Goal: Information Seeking & Learning: Learn about a topic

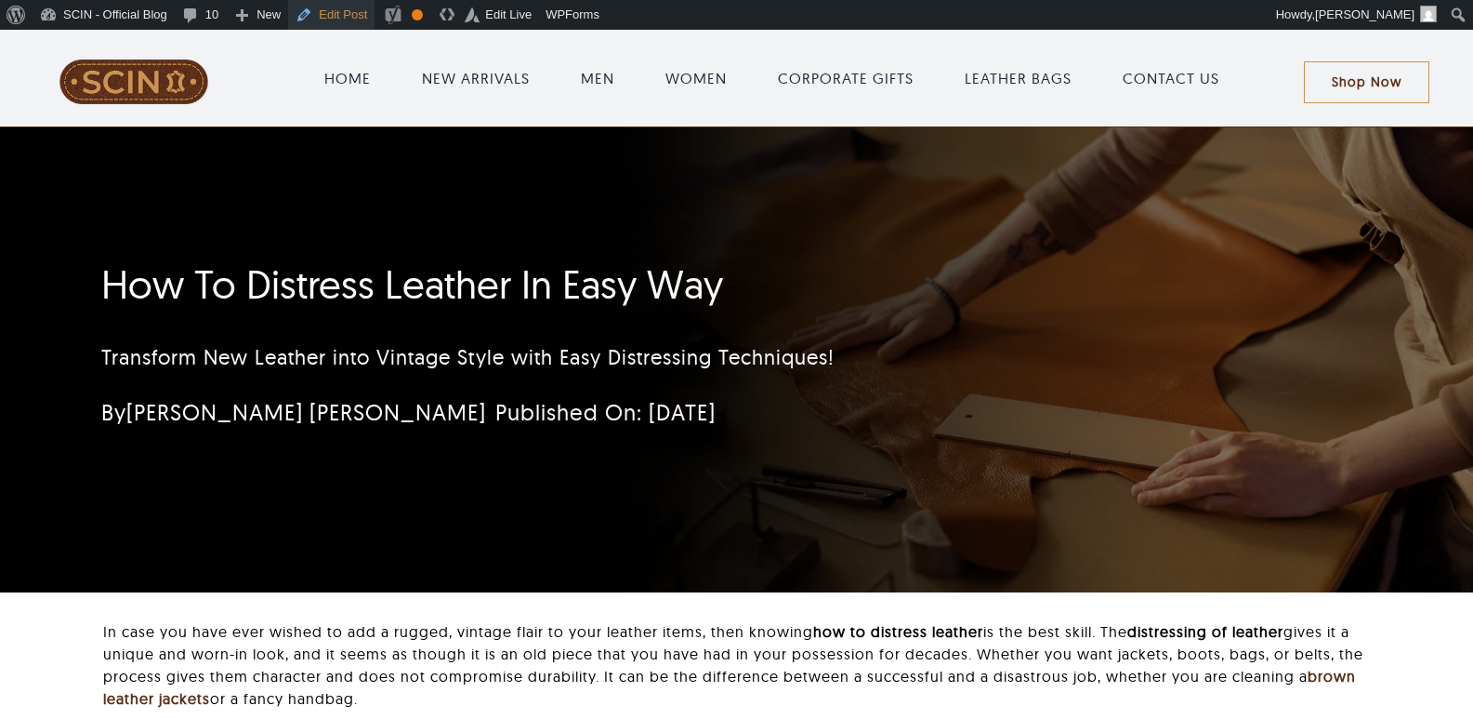
click at [355, 20] on link "Edit Post" at bounding box center [331, 15] width 86 height 30
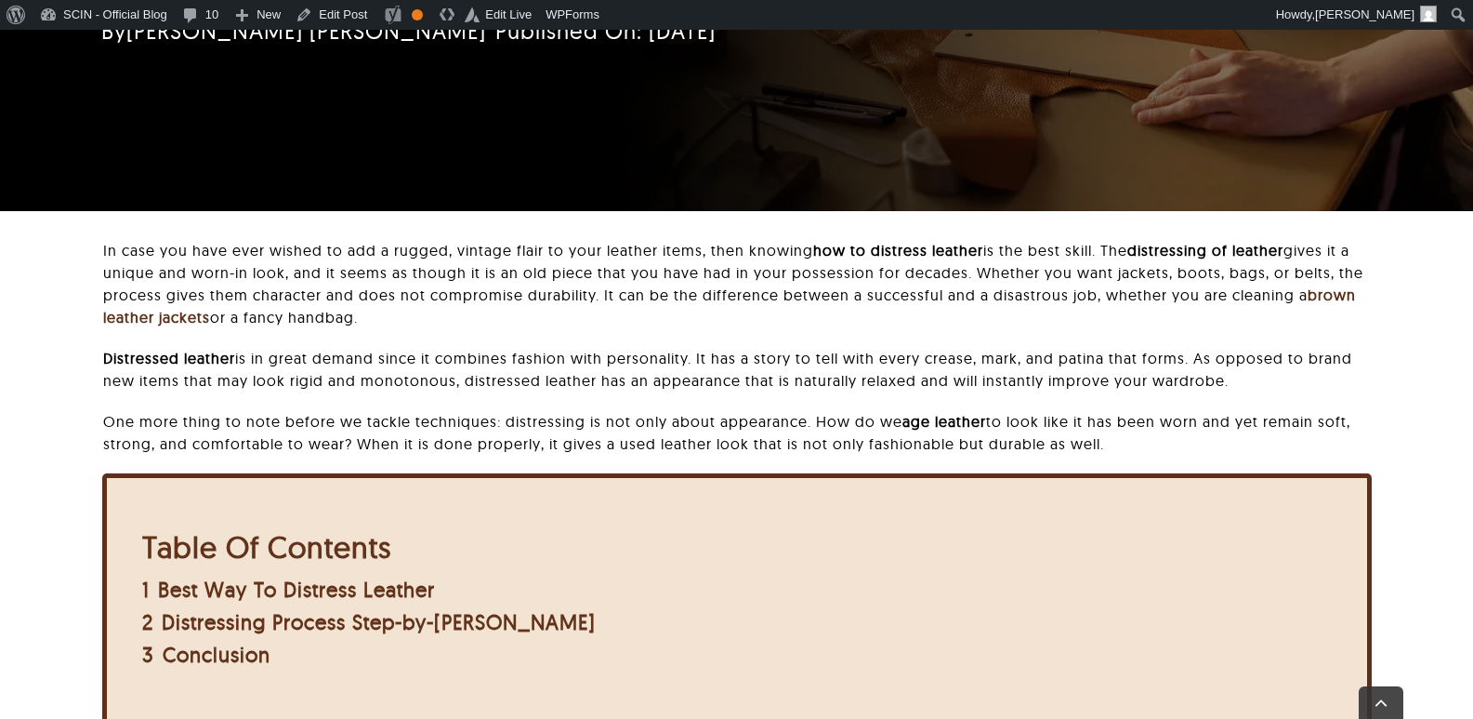
scroll to position [465, 0]
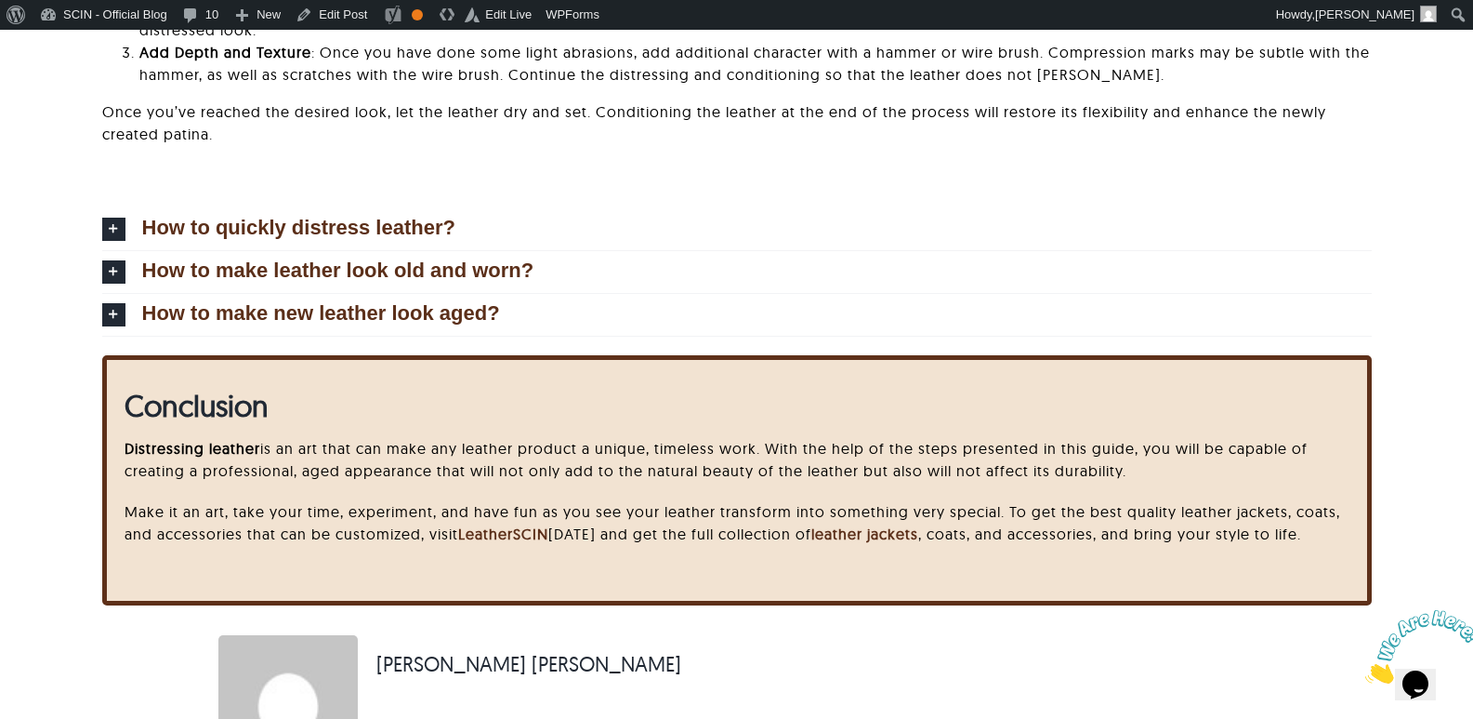
scroll to position [5844, 0]
click at [100, 223] on div "How to quickly distress leather? To quickly age leather, lightly scuff high-con…" at bounding box center [737, 269] width 1278 height 172
click at [110, 224] on icon at bounding box center [113, 229] width 23 height 23
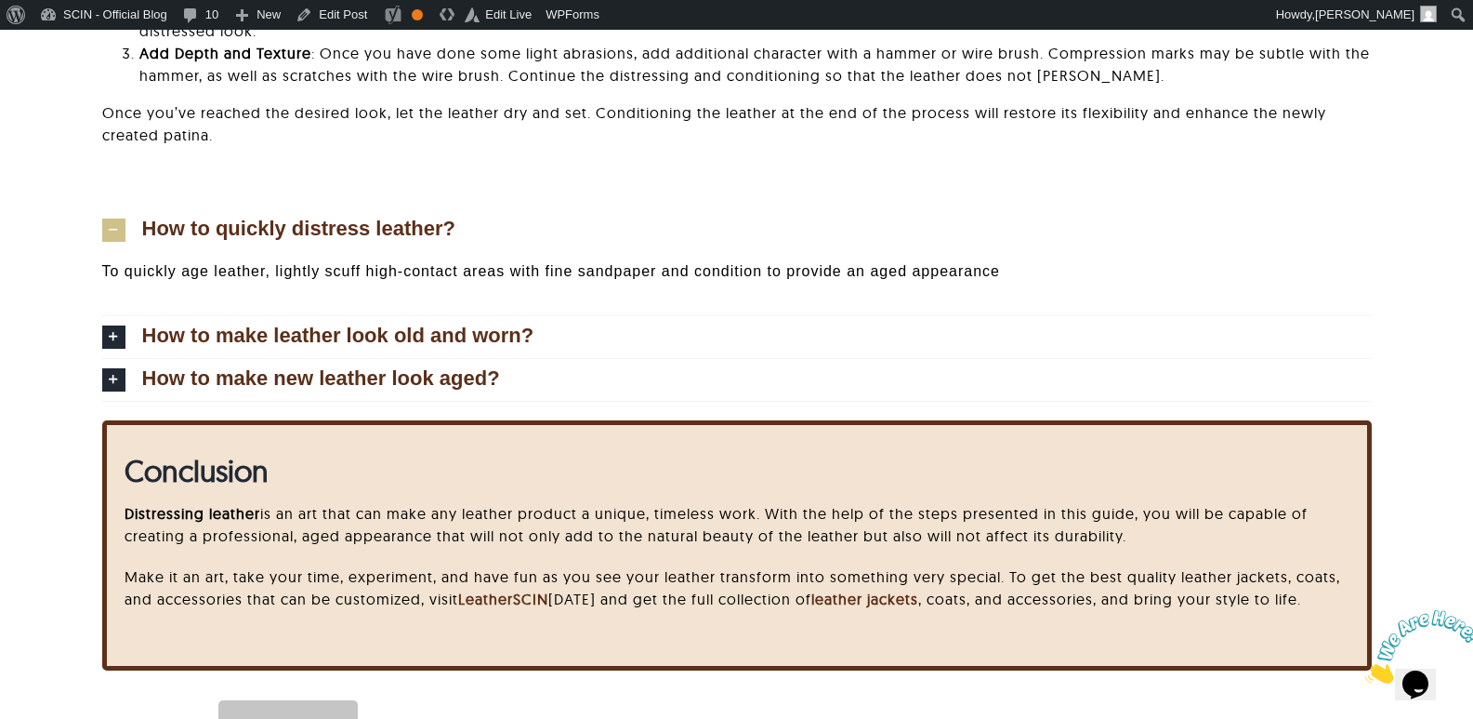
click at [322, 271] on p "To quickly age leather, lightly scuff high-contact areas with fine sandpaper an…" at bounding box center [737, 271] width 1270 height 22
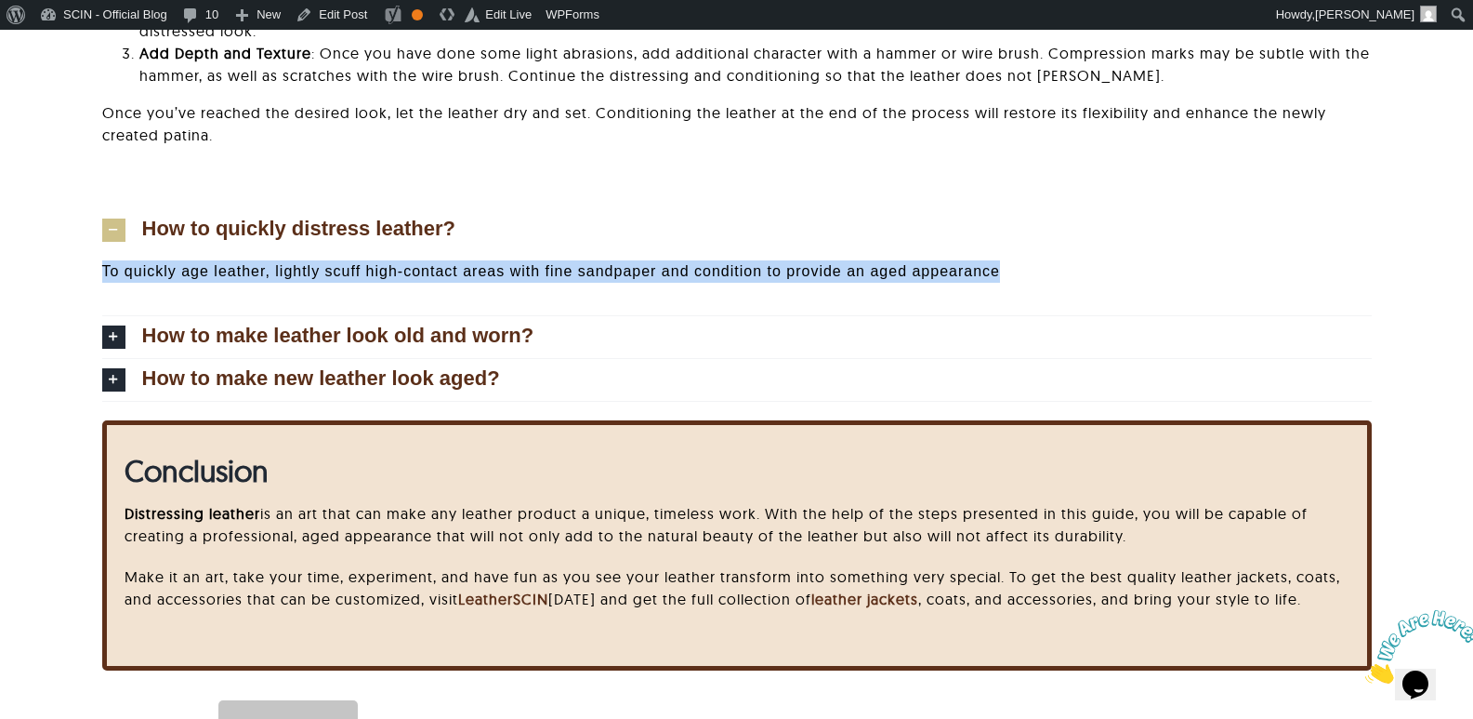
click at [322, 271] on p "To quickly age leather, lightly scuff high-contact areas with fine sandpaper an…" at bounding box center [737, 271] width 1270 height 22
copy div "To quickly age leather, lightly scuff high-contact areas with fine sandpaper an…"
click at [253, 223] on span "How to quickly distress leather?" at bounding box center [298, 228] width 313 height 20
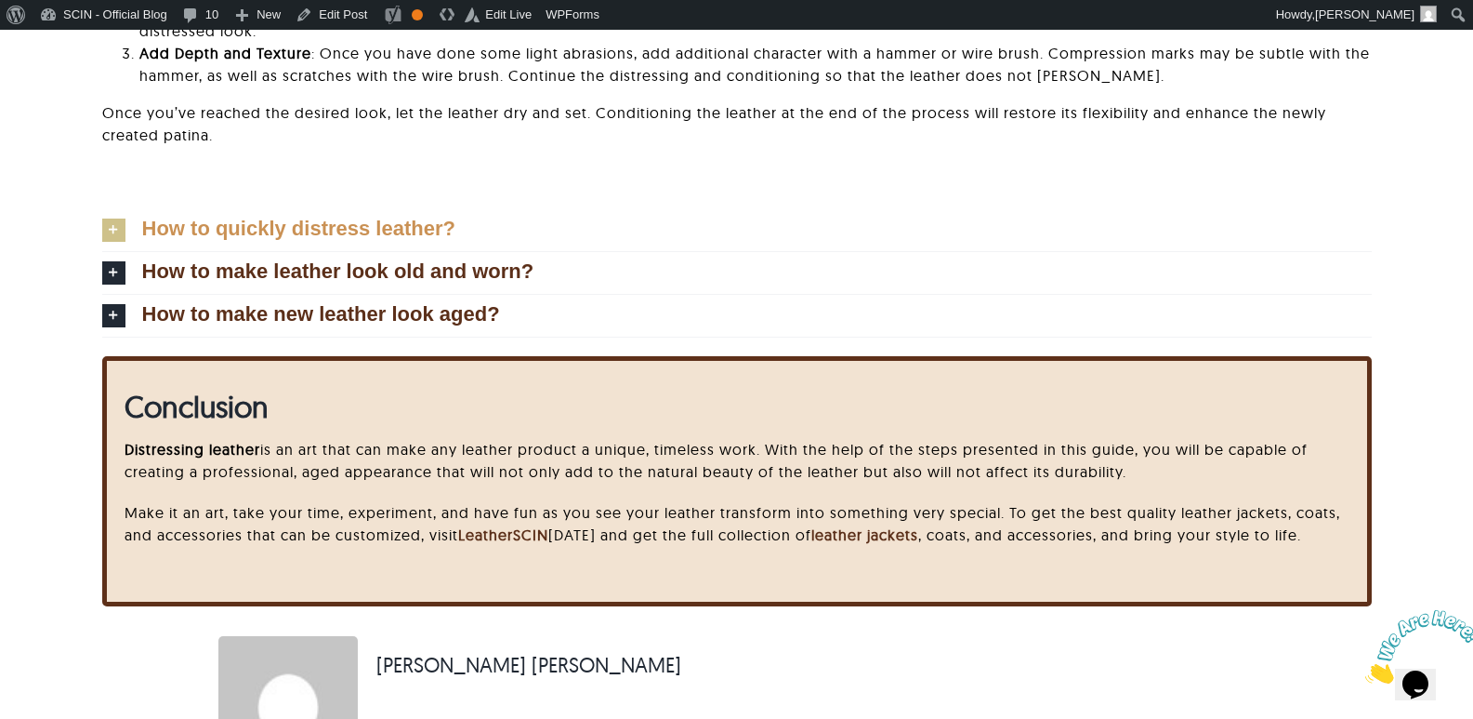
click at [253, 223] on span "How to quickly distress leather?" at bounding box center [298, 228] width 313 height 20
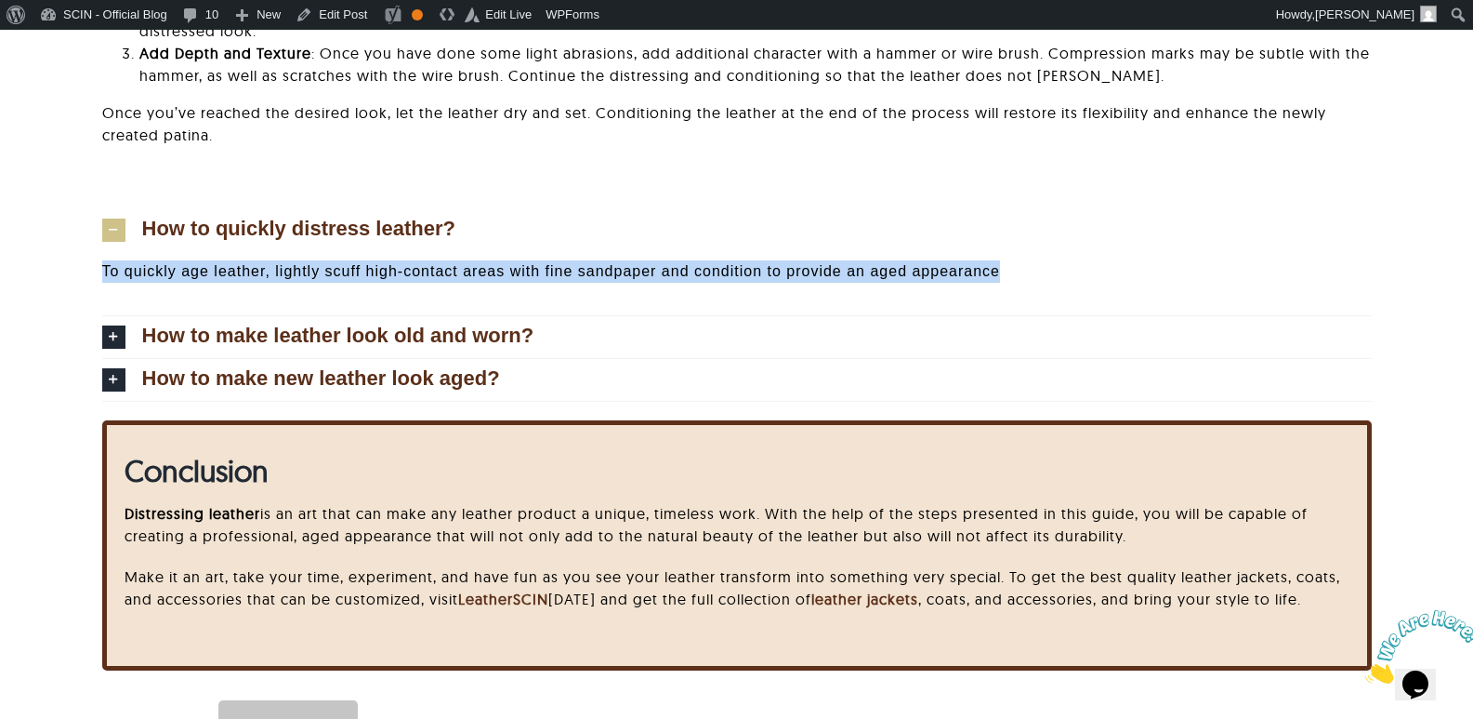
click at [253, 223] on span "How to quickly distress leather?" at bounding box center [298, 228] width 313 height 20
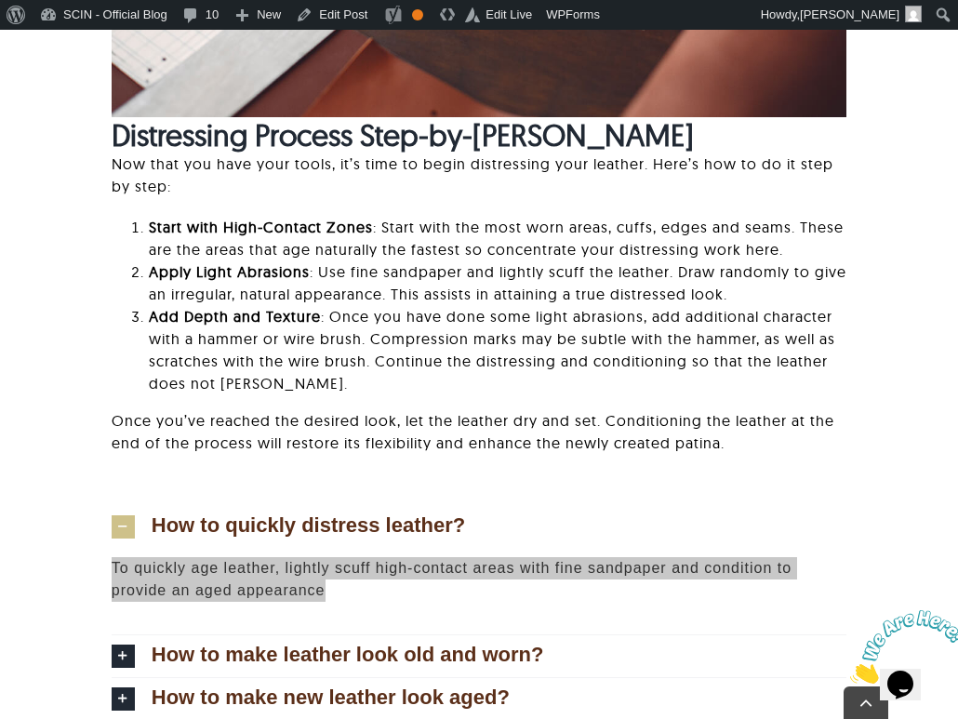
scroll to position [4897, 0]
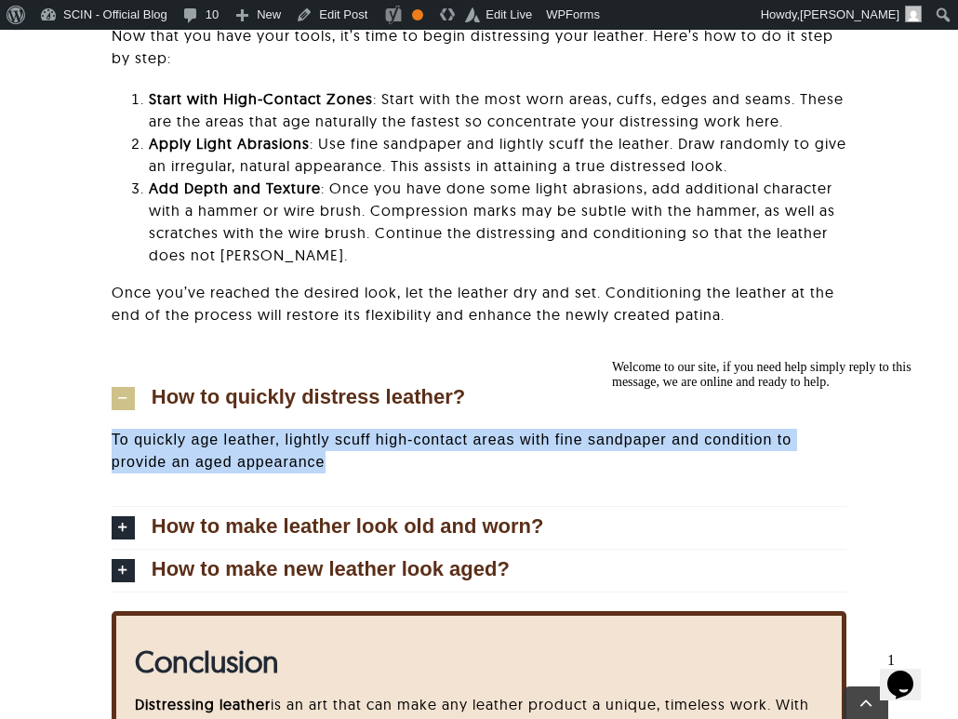
click at [129, 398] on icon at bounding box center [123, 398] width 23 height 23
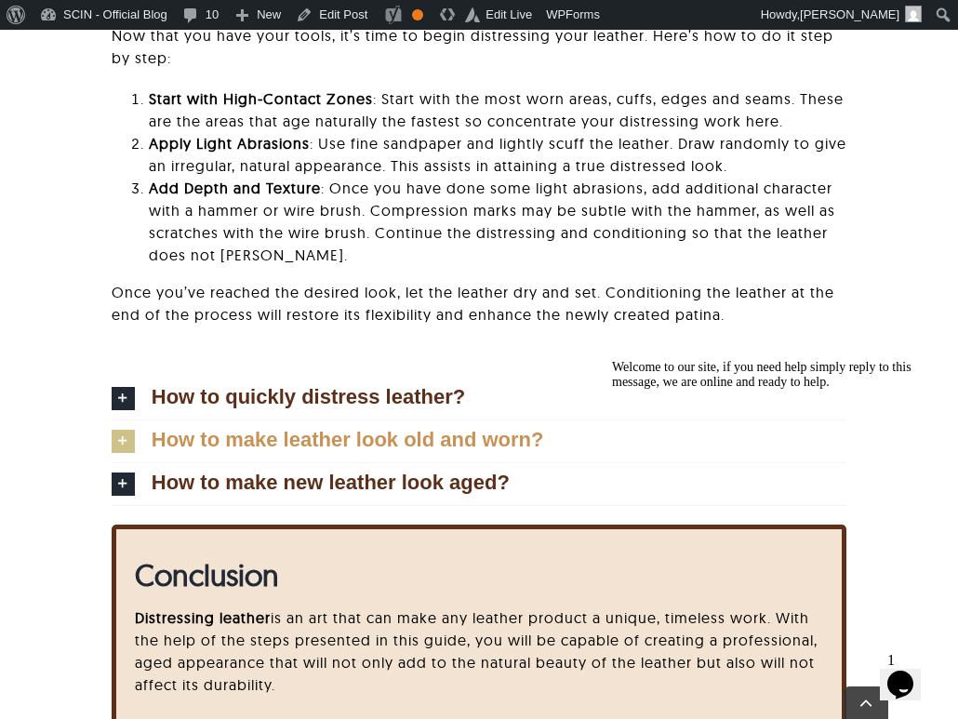
click at [119, 428] on link "How to make leather look old and worn?" at bounding box center [479, 441] width 734 height 42
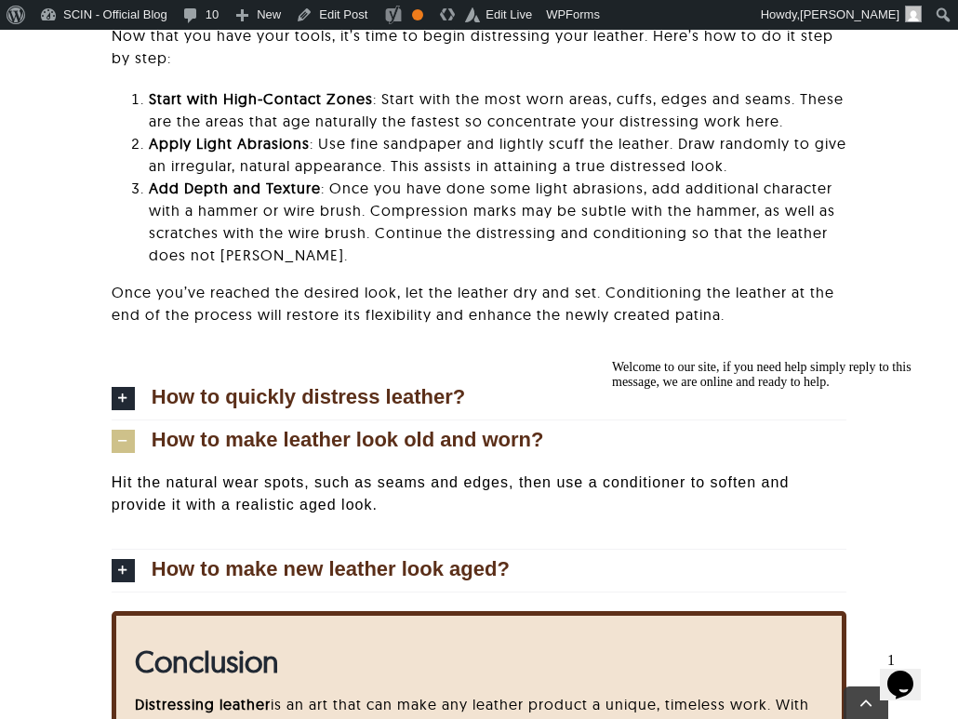
click at [290, 502] on p "Hit the natural wear spots, such as seams and edges, then use a conditioner to …" at bounding box center [479, 493] width 734 height 45
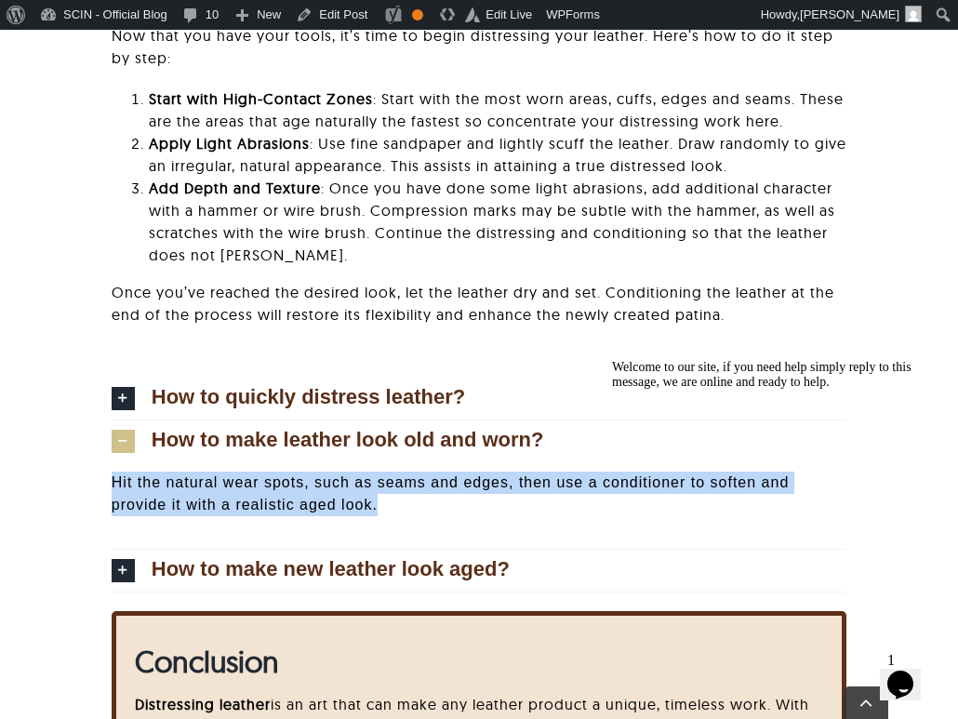
click at [290, 502] on p "Hit the natural wear spots, such as seams and edges, then use a conditioner to …" at bounding box center [479, 493] width 734 height 45
copy div "Hit the natural wear spots, such as seams and edges, then use a conditioner to …"
click at [173, 565] on span "How to make new leather look aged?" at bounding box center [331, 569] width 358 height 20
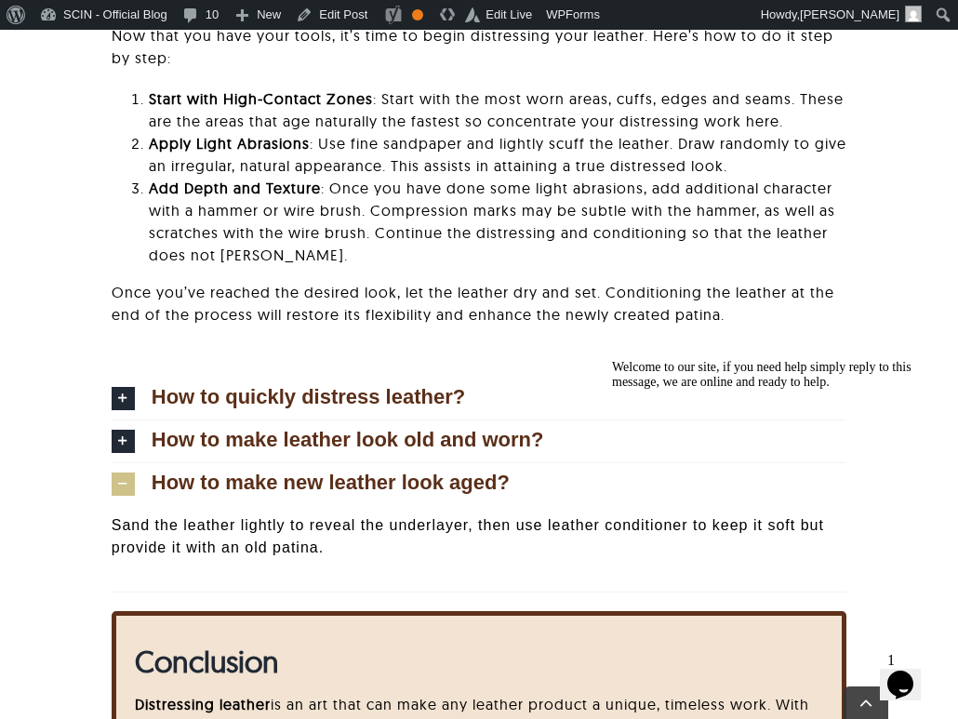
click at [172, 547] on p "Sand the leather lightly to reveal the underlayer, then use leather conditioner…" at bounding box center [479, 536] width 734 height 45
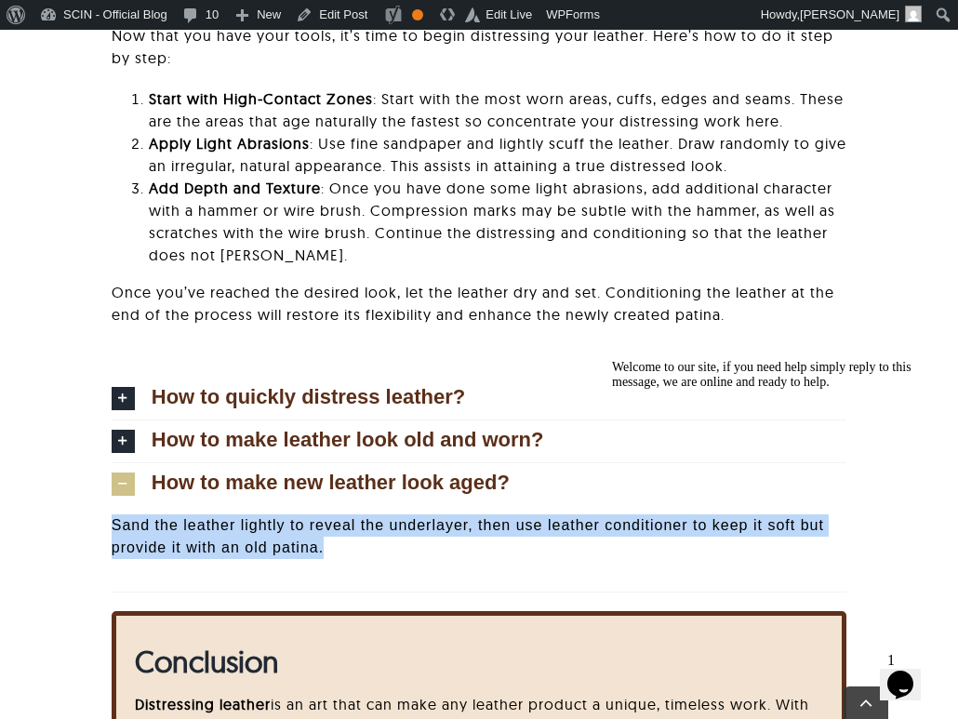
click at [172, 547] on p "Sand the leather lightly to reveal the underlayer, then use leather conditioner…" at bounding box center [479, 536] width 734 height 45
copy div "Sand the leather lightly to reveal the underlayer, then use leather conditioner…"
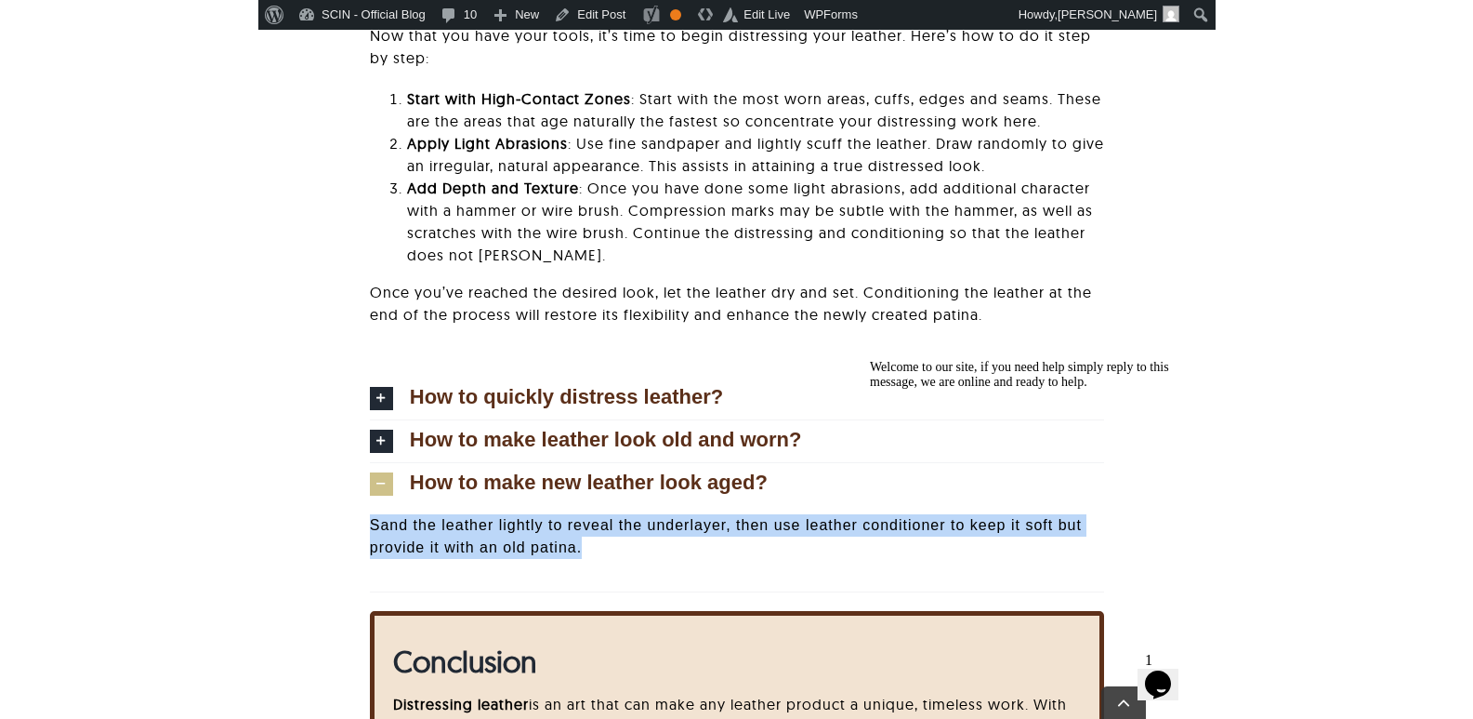
scroll to position [5731, 0]
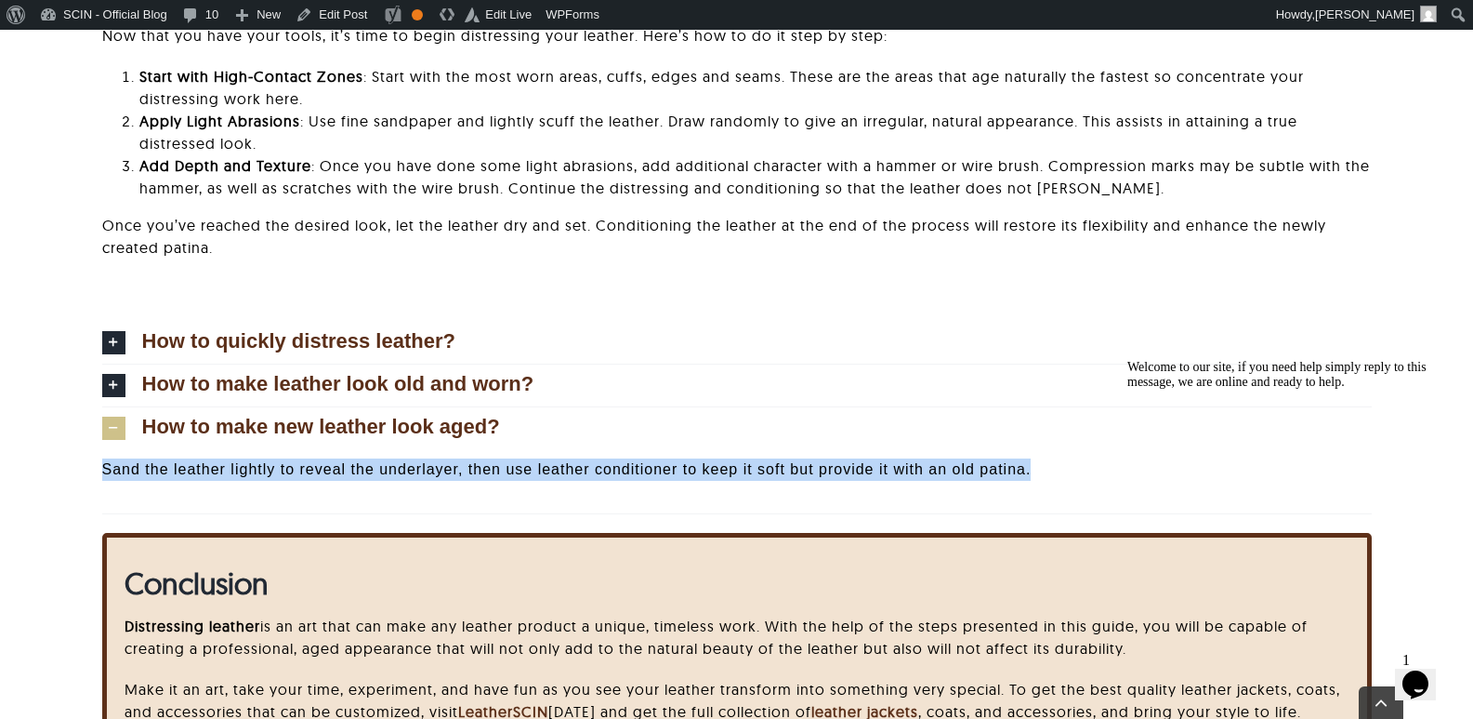
click at [131, 426] on link "How to make new leather look aged?" at bounding box center [737, 428] width 1270 height 42
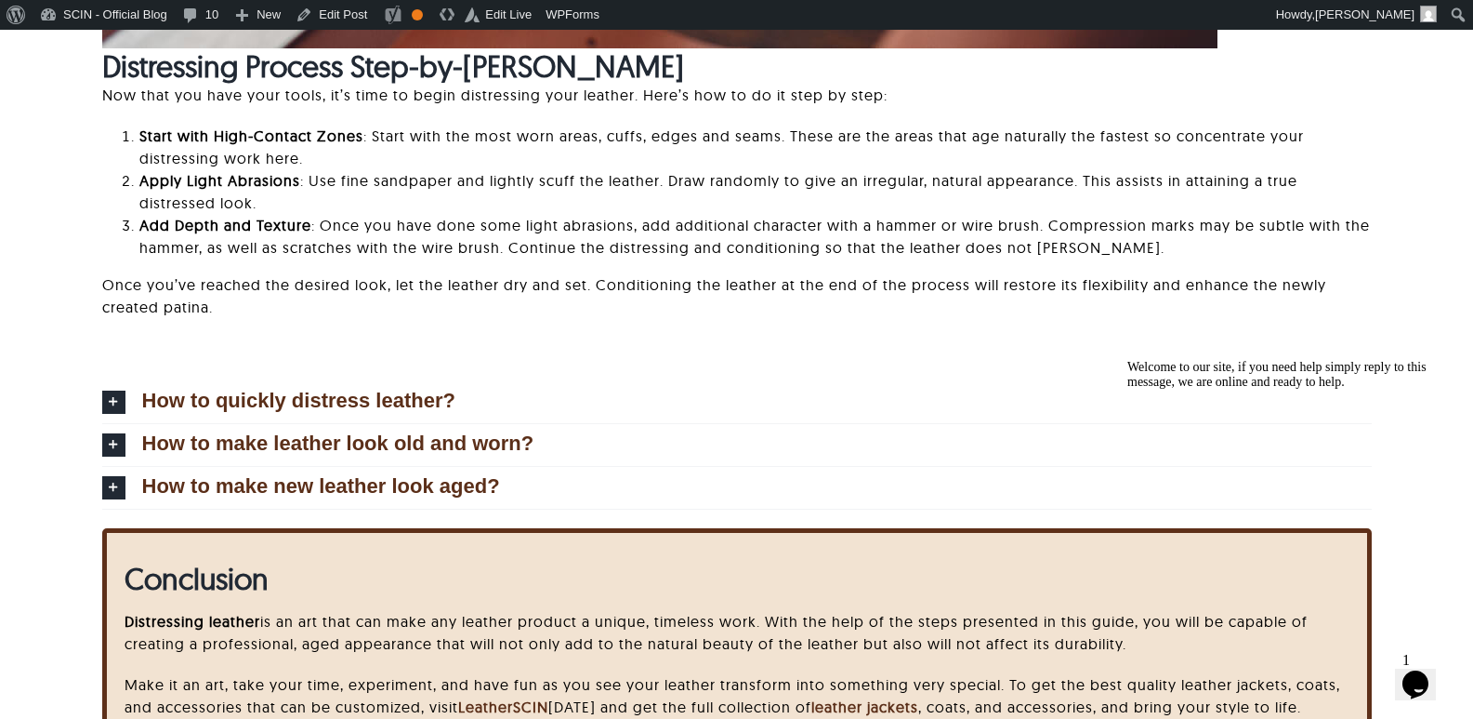
scroll to position [5638, 0]
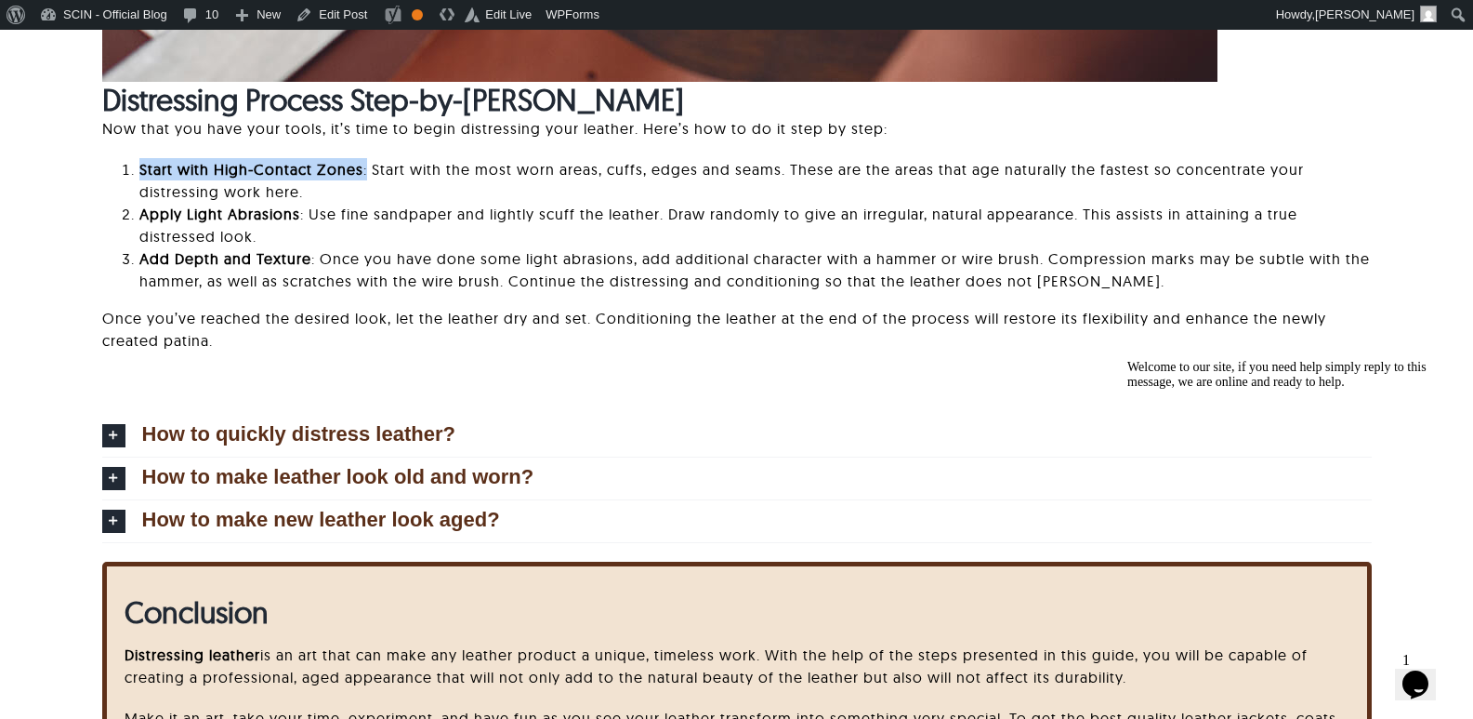
drag, startPoint x: 141, startPoint y: 168, endPoint x: 363, endPoint y: 162, distance: 222.3
click at [363, 162] on li "Start with High-Contact Zones : Start with the most worn areas, cuffs, edges an…" at bounding box center [755, 180] width 1233 height 45
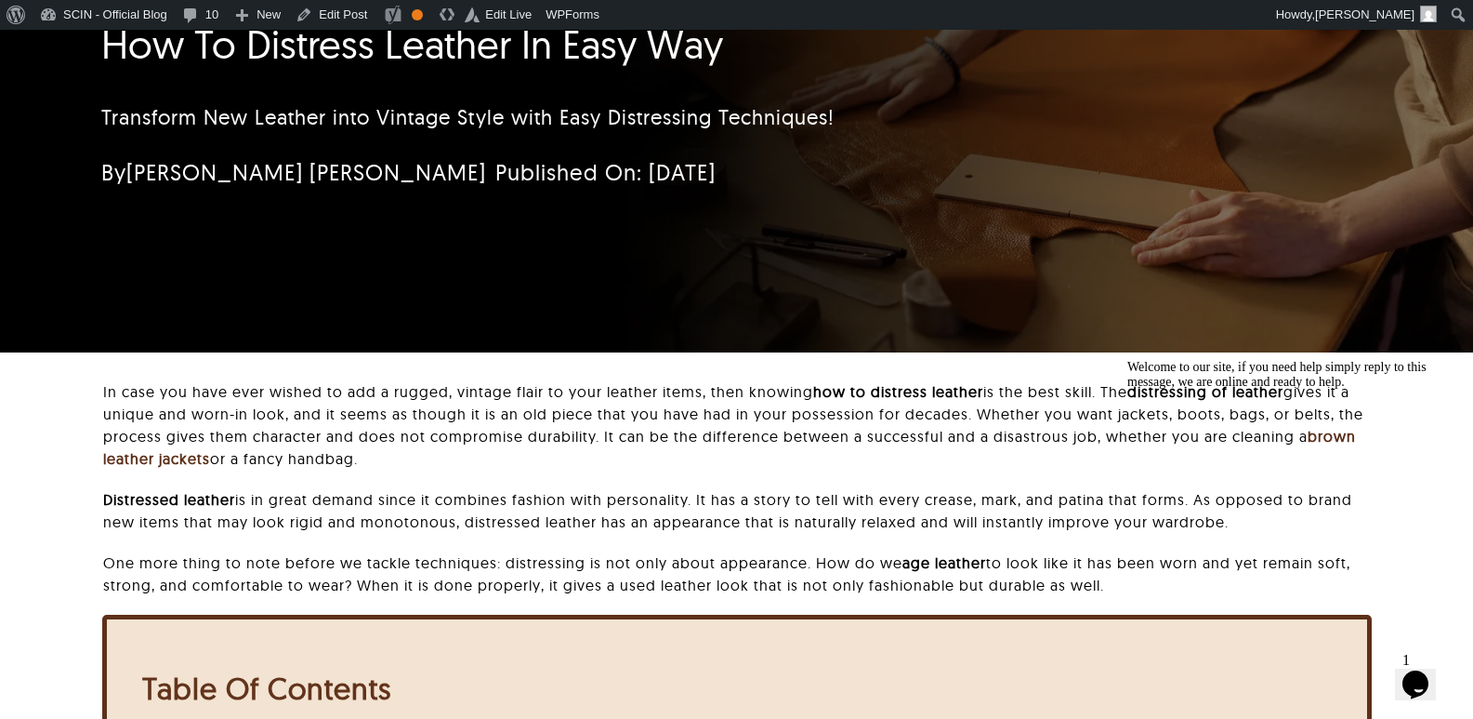
scroll to position [0, 0]
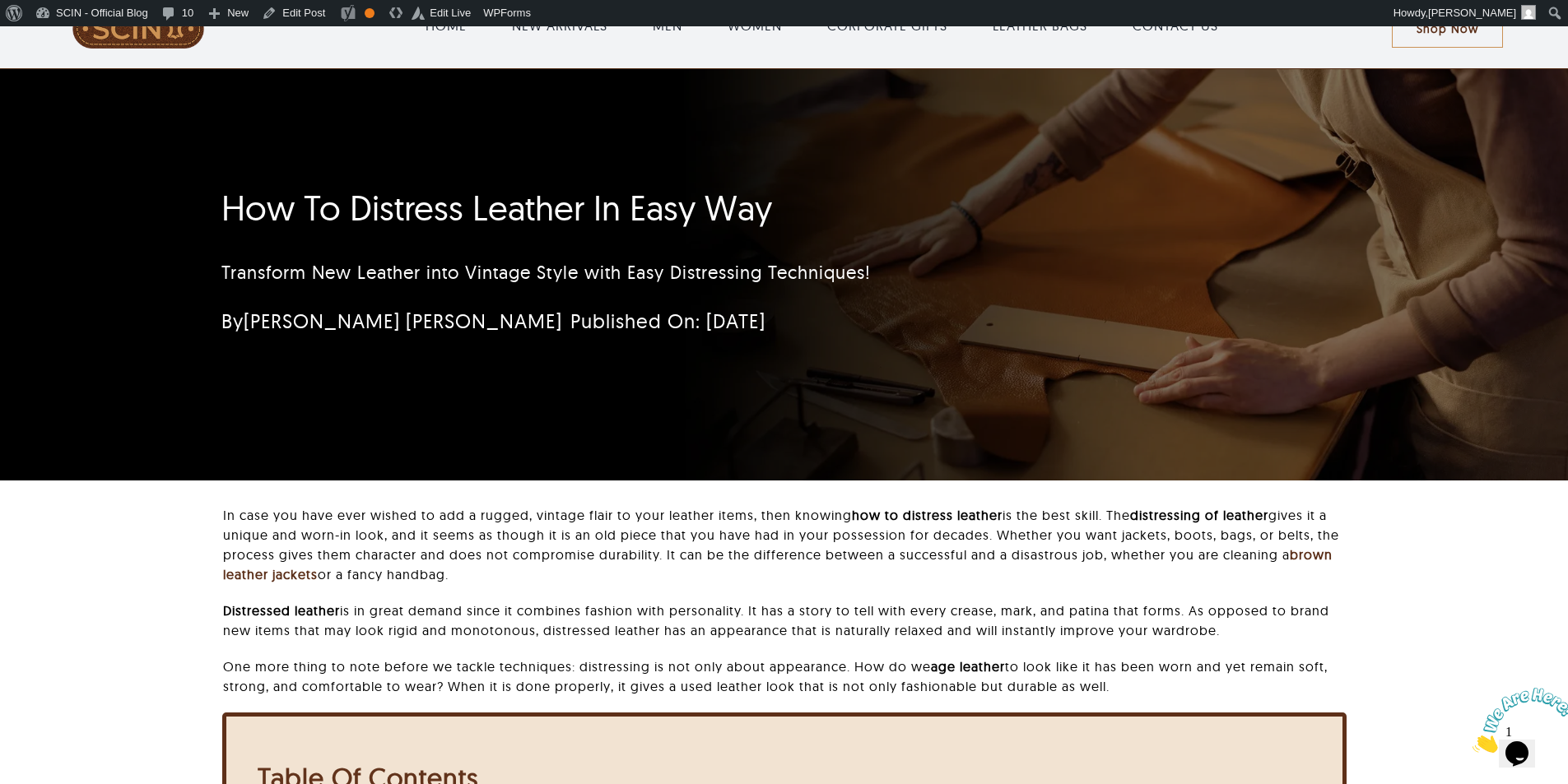
scroll to position [82, 0]
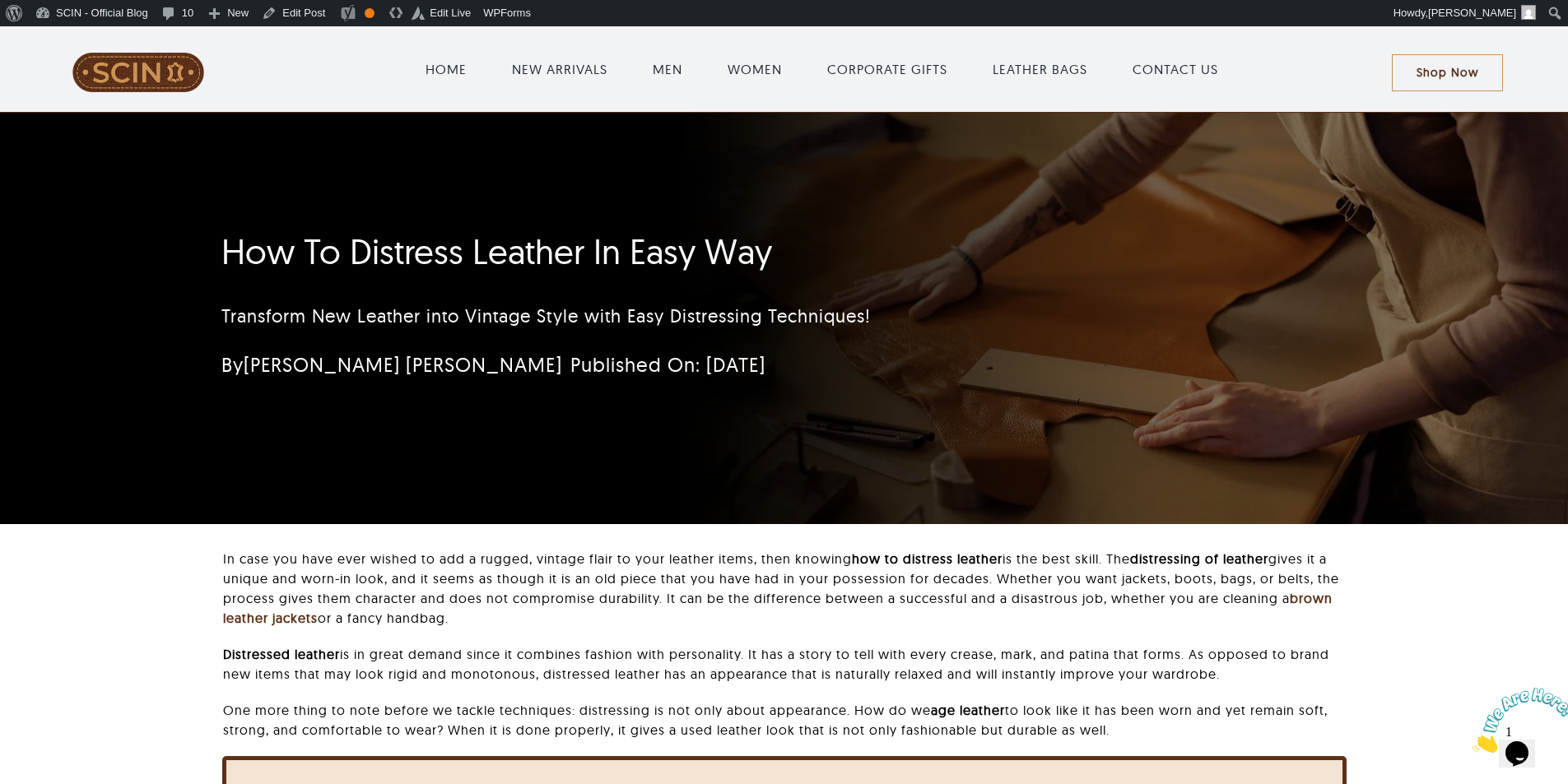
click at [766, 268] on h1 "How To Distress Leather In Easy Way" at bounding box center [686, 251] width 930 height 41
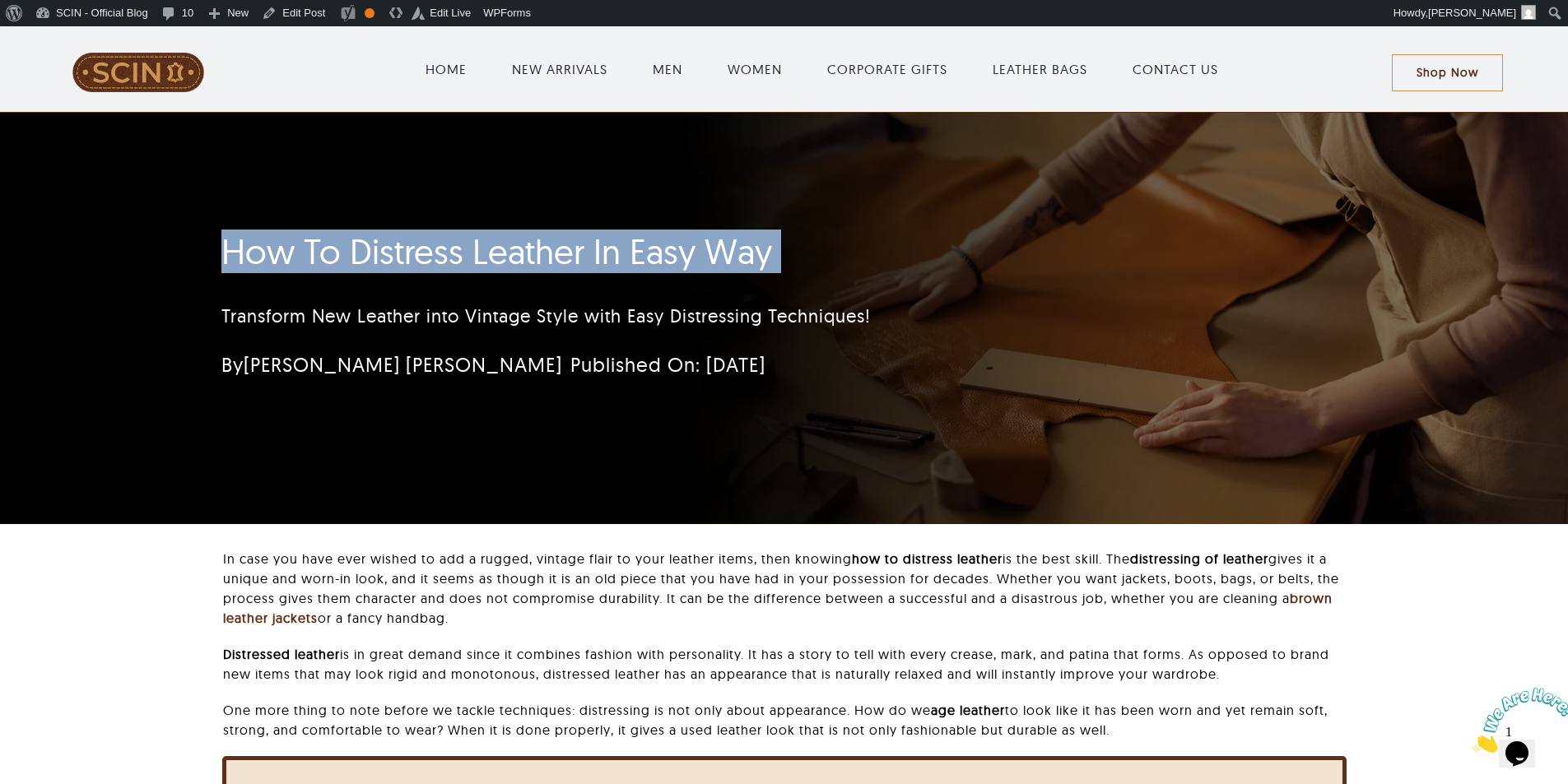
click at [766, 268] on h1 "How To Distress Leather In Easy Way" at bounding box center [686, 251] width 930 height 41
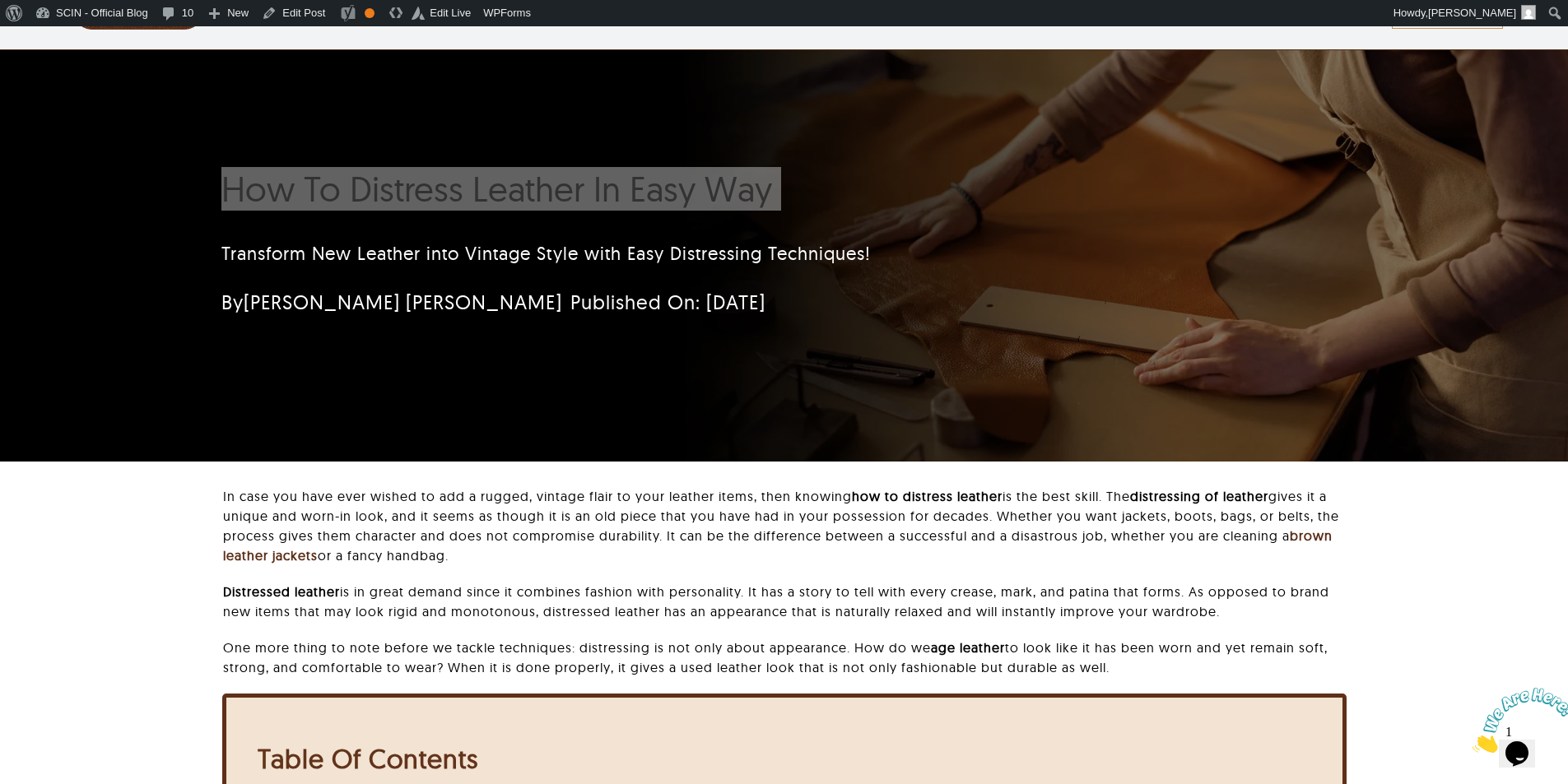
scroll to position [165, 0]
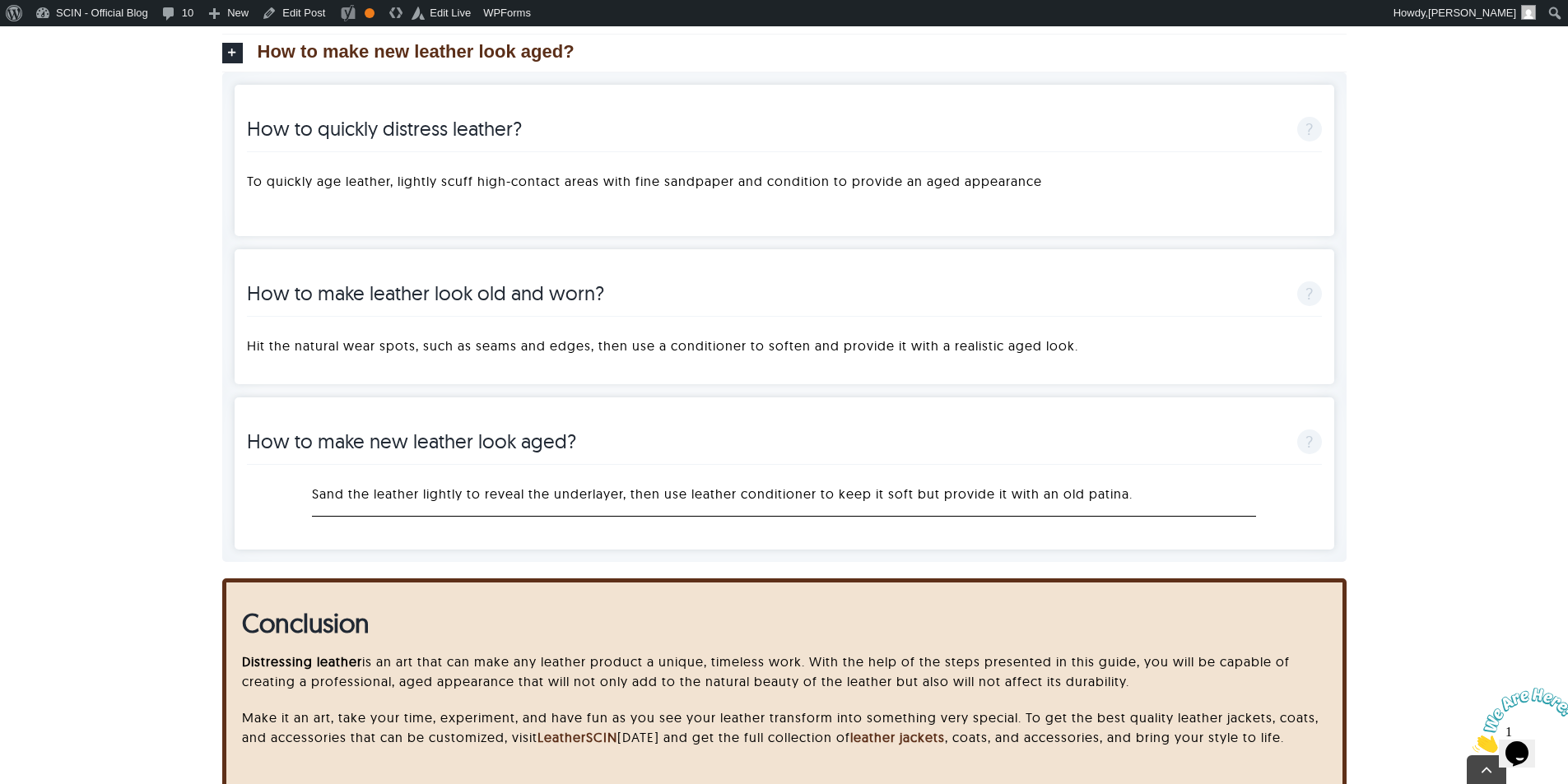
scroll to position [5405, 0]
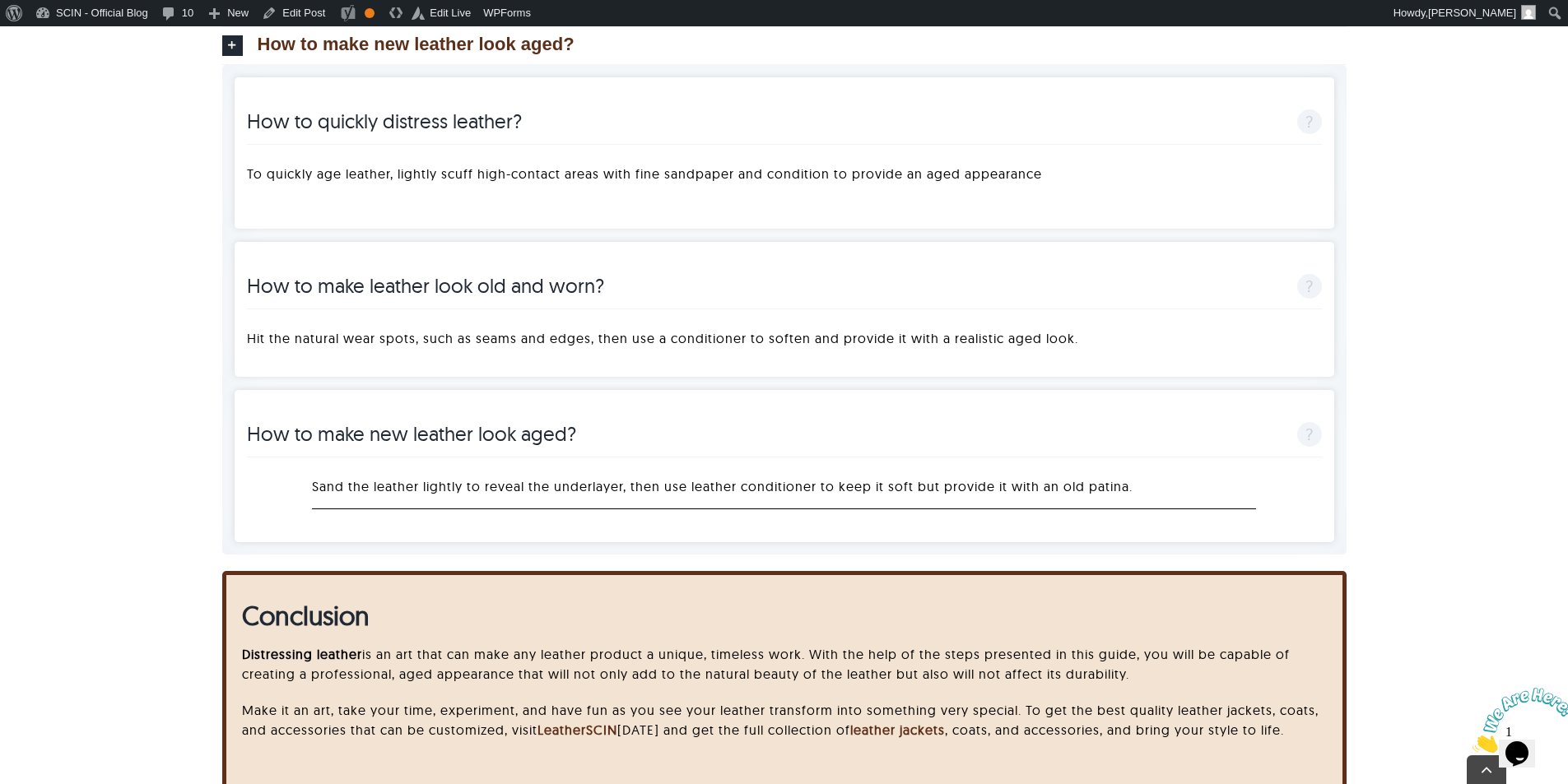
drag, startPoint x: 1217, startPoint y: 152, endPoint x: 1140, endPoint y: 174, distance: 80.1
click at [1217, 153] on div "How to quickly distress leather? To quickly age leather, lightly scuff high-con…" at bounding box center [784, 152] width 1100 height 151
click at [975, 178] on div "To quickly age leather, lightly scuff high-contact areas with fine sandpaper an…" at bounding box center [784, 176] width 1075 height 41
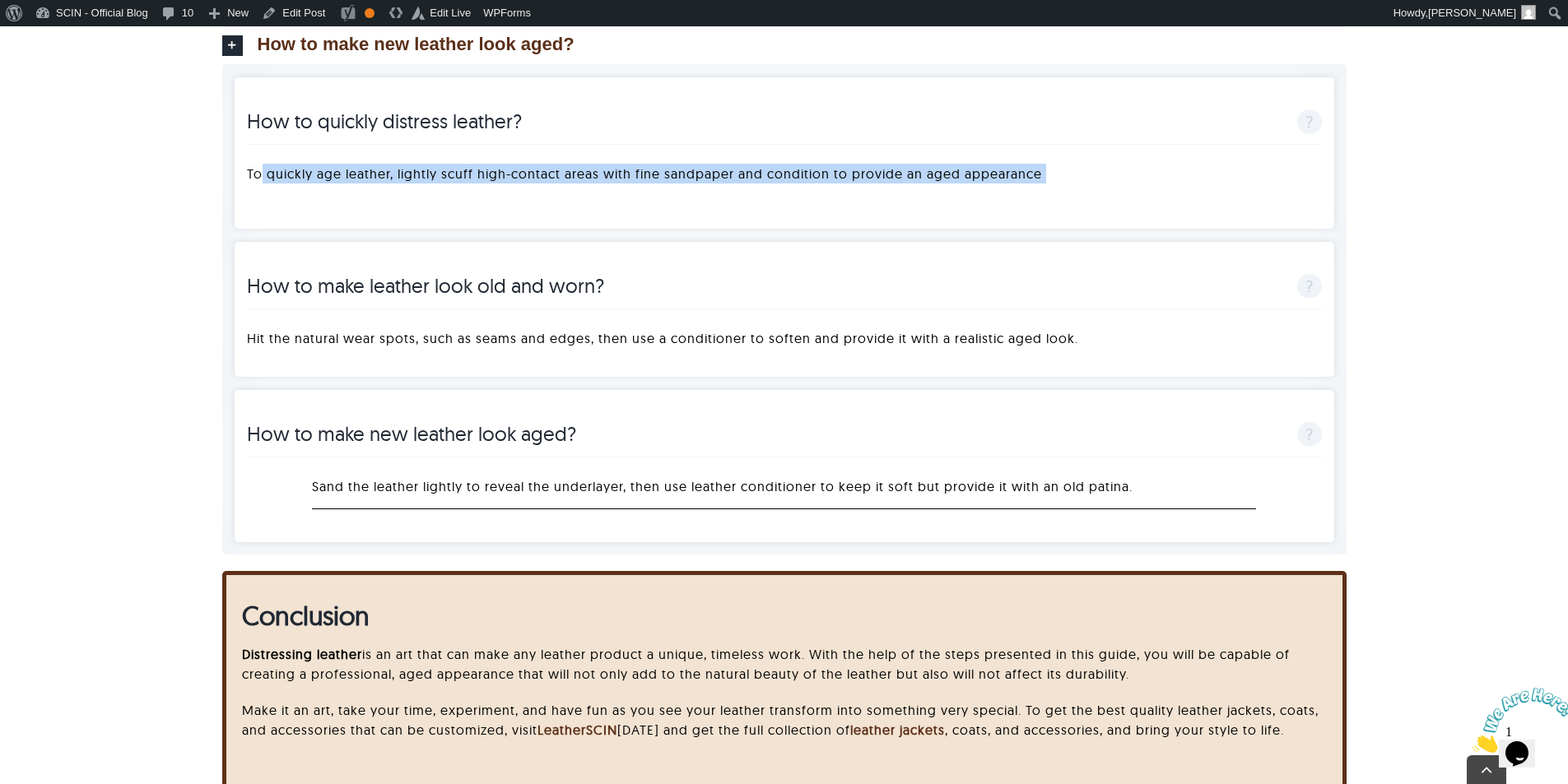
click at [975, 178] on div "To quickly age leather, lightly scuff high-contact areas with fine sandpaper an…" at bounding box center [784, 176] width 1075 height 41
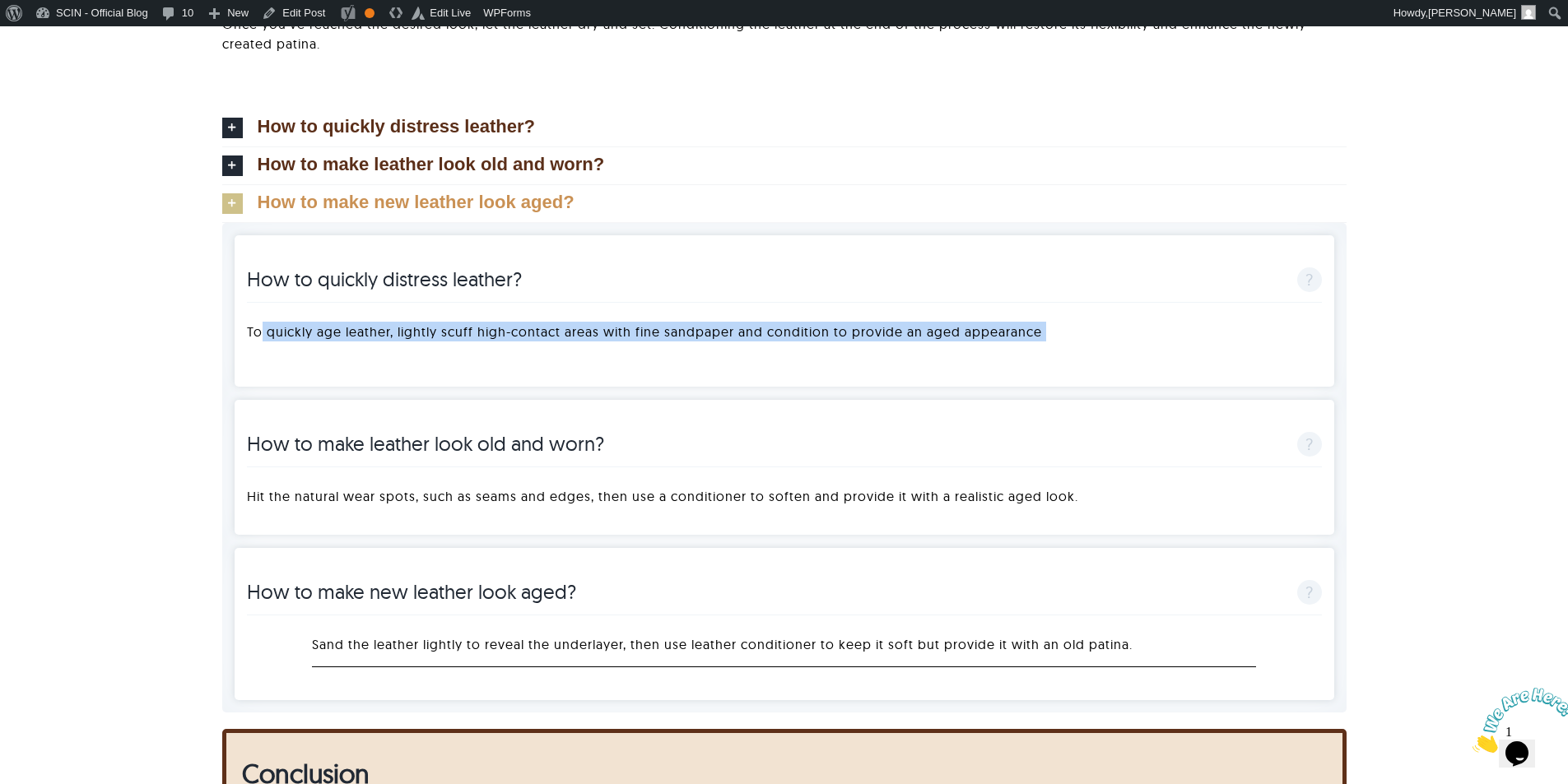
scroll to position [5240, 0]
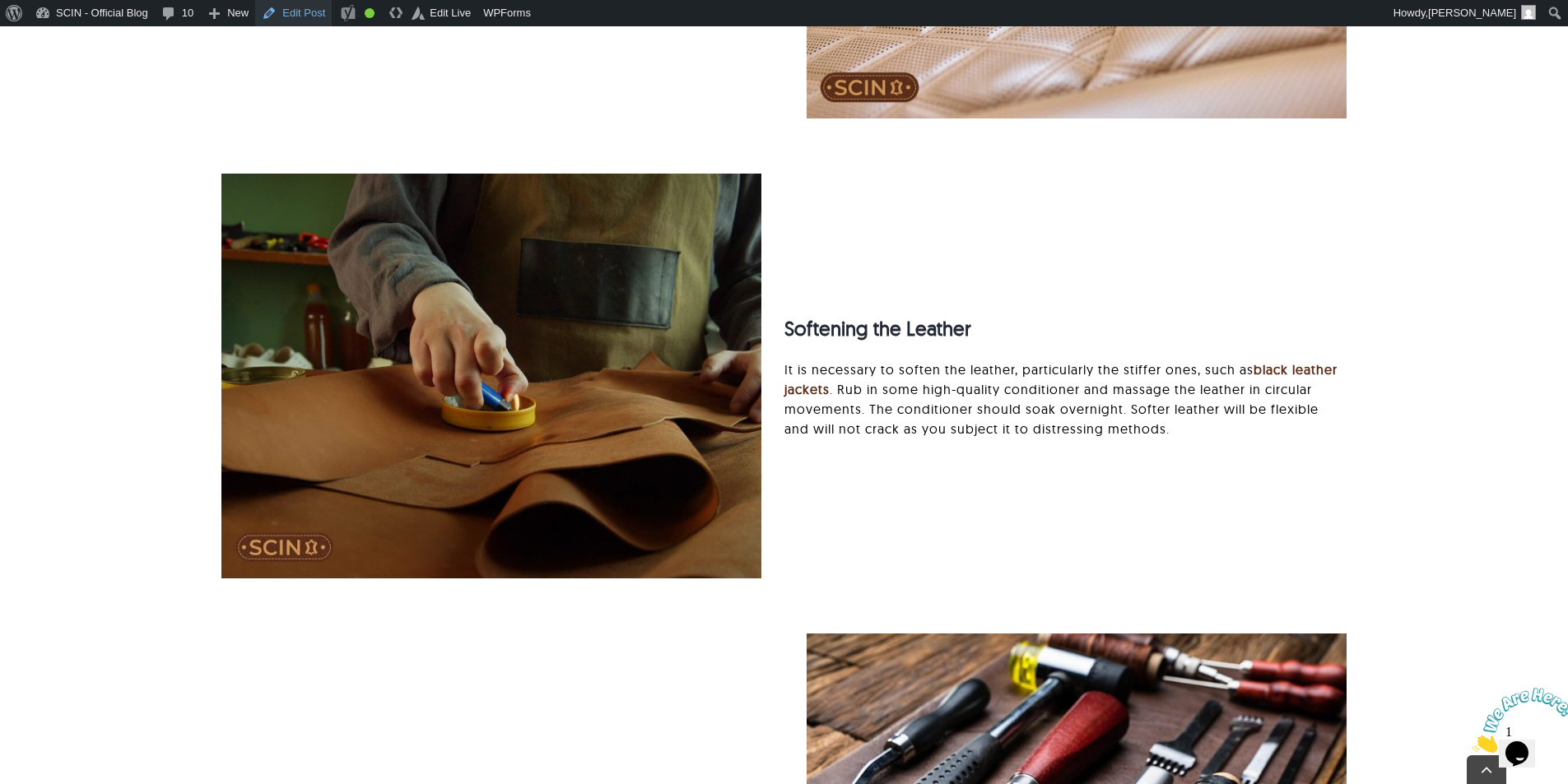
scroll to position [2879, 0]
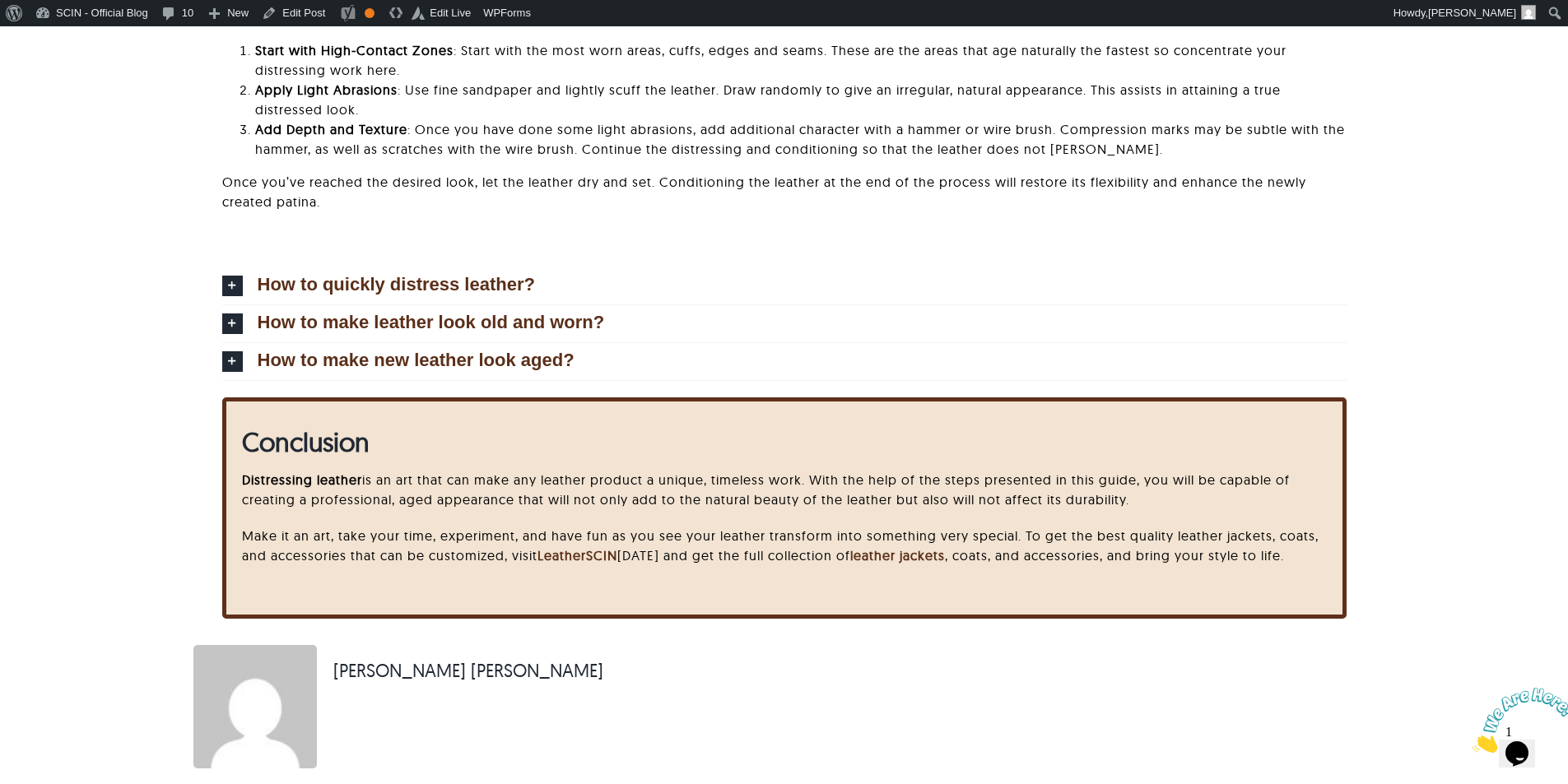
scroll to position [5075, 0]
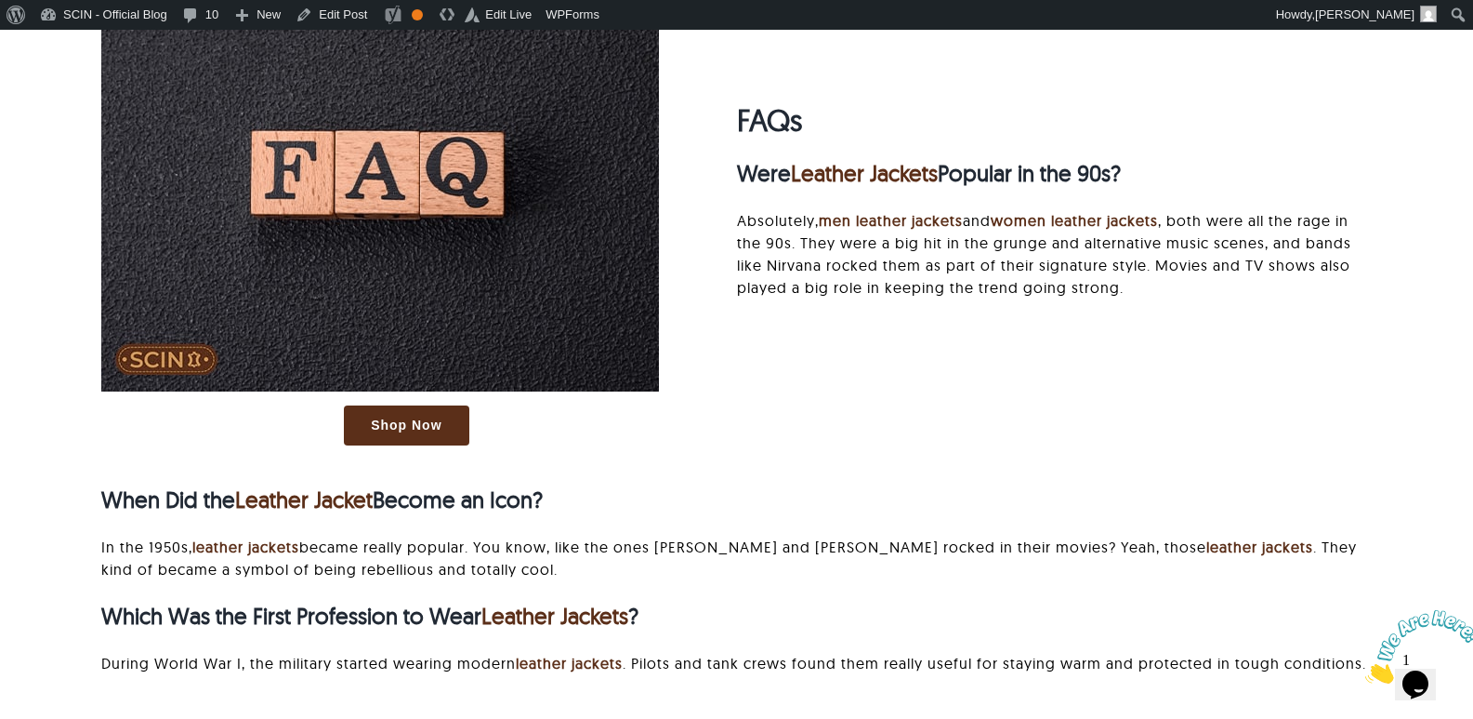
scroll to position [5671, 0]
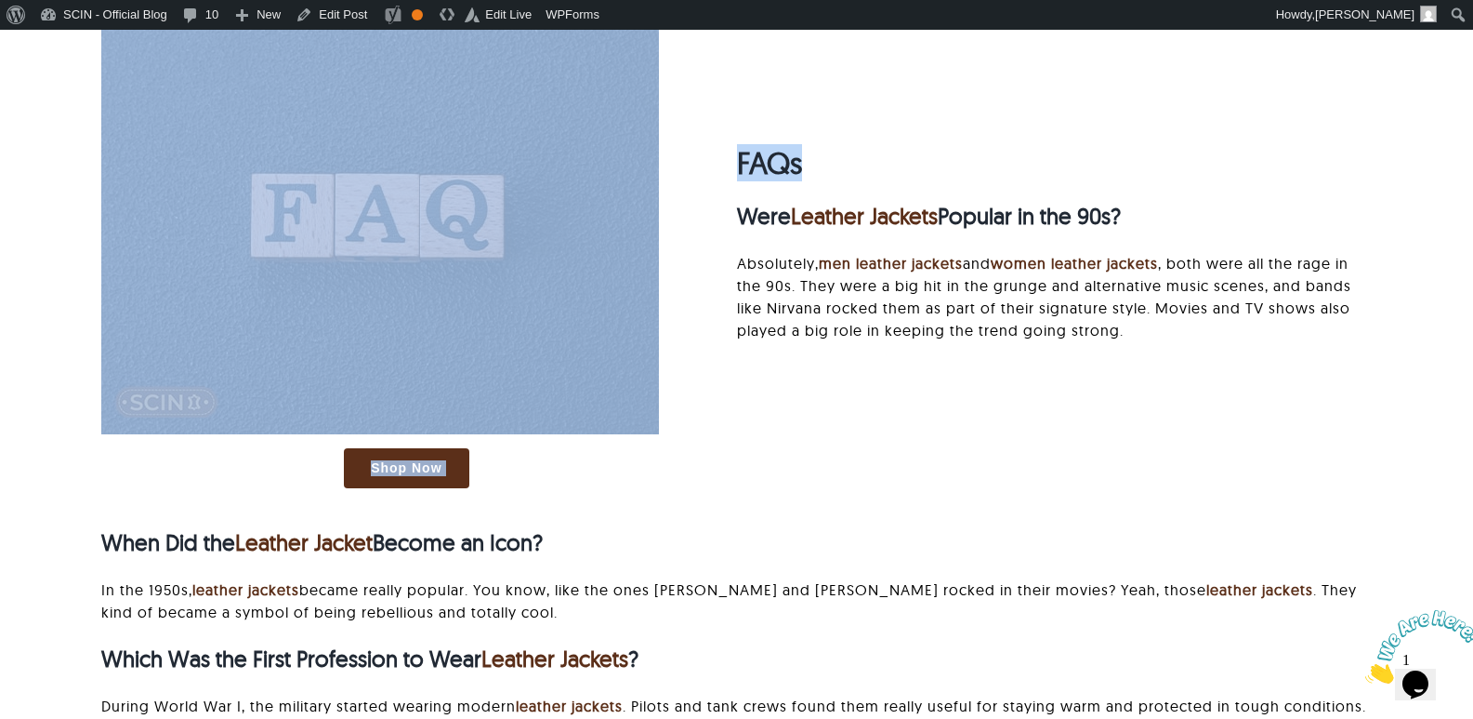
drag, startPoint x: 727, startPoint y: 203, endPoint x: 898, endPoint y: 203, distance: 171.1
click at [898, 203] on div "Shop Now FAQs Were Leather Jackets Popular in the 90s? Absolutely, men leather …" at bounding box center [736, 385] width 1321 height 738
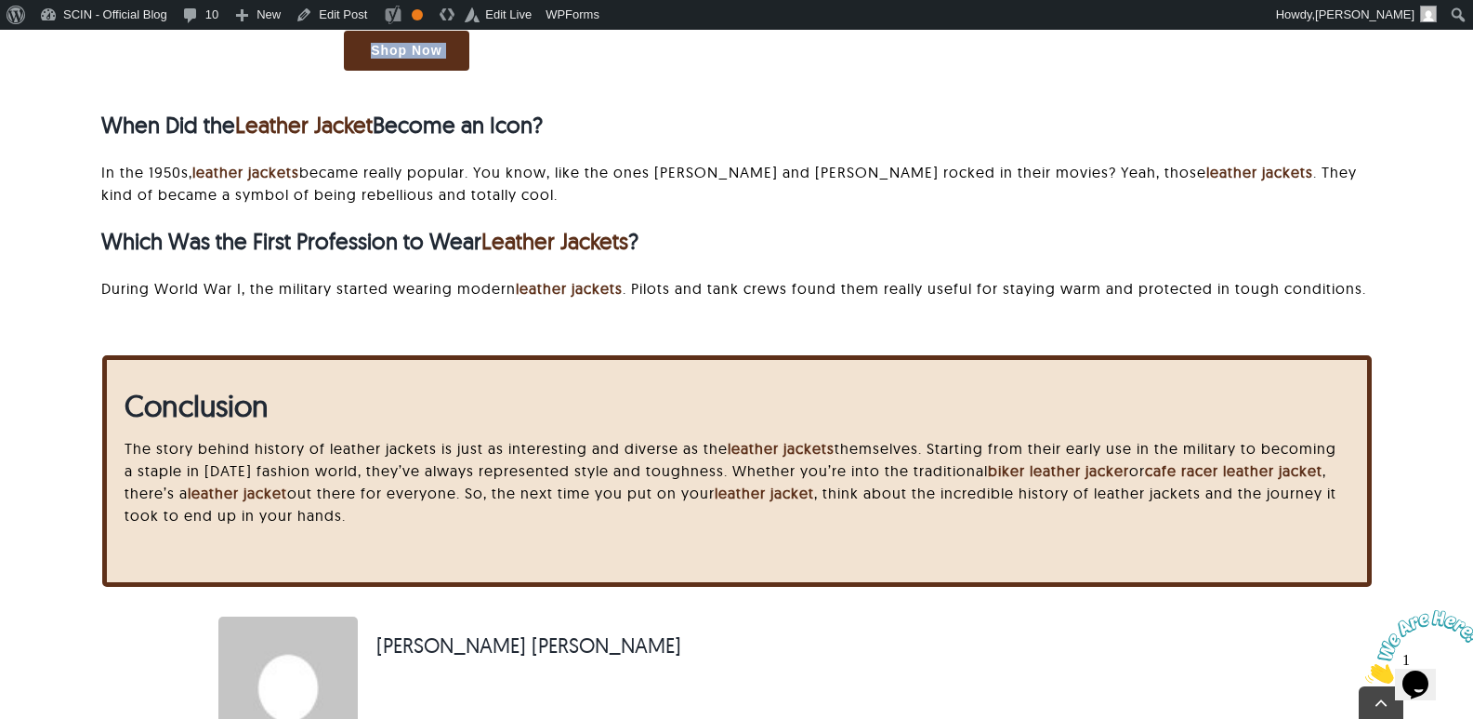
scroll to position [6136, 0]
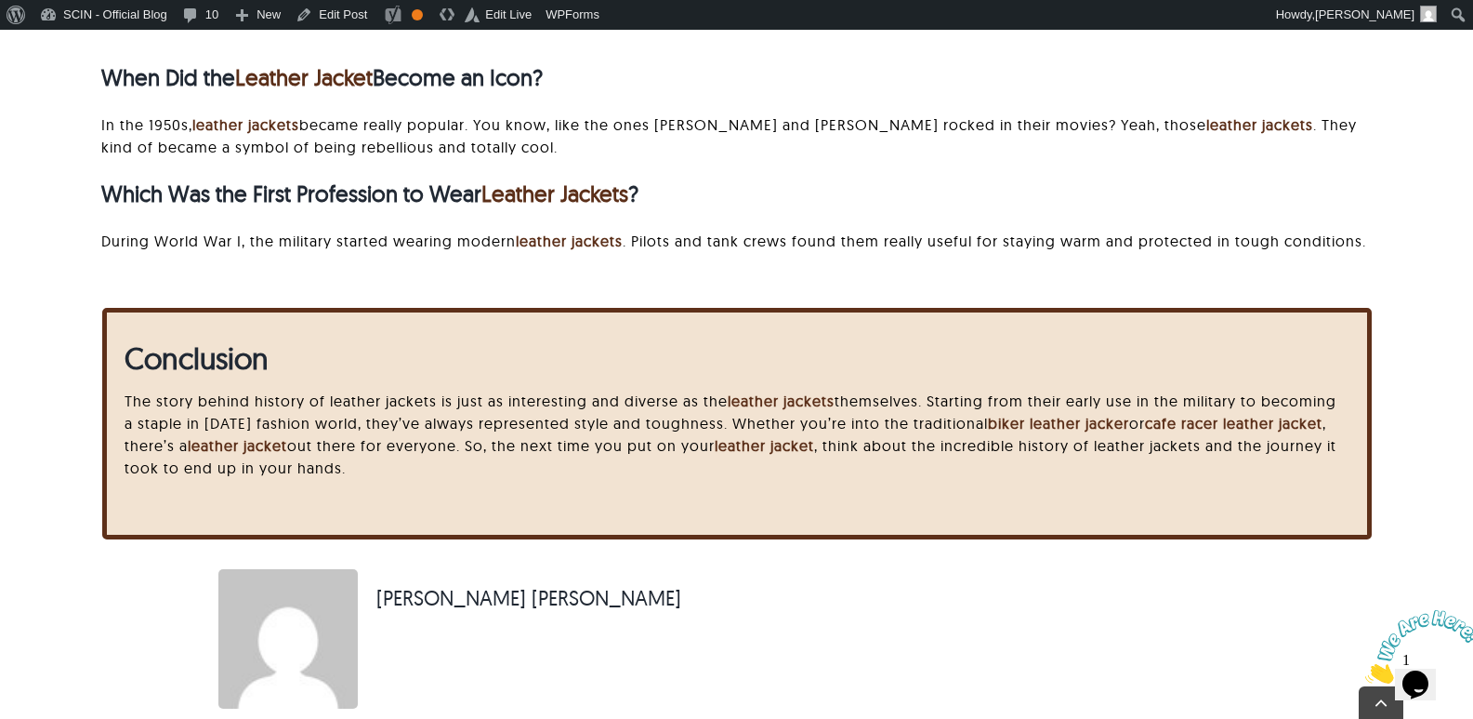
drag, startPoint x: 93, startPoint y: 128, endPoint x: 769, endPoint y: 120, distance: 675.9
click at [769, 120] on div "When Did the Leather Jacket Become an Icon? In the 1950s, leather jackets becam…" at bounding box center [736, 156] width 1321 height 229
drag, startPoint x: 107, startPoint y: 260, endPoint x: 864, endPoint y: 218, distance: 757.9
click at [864, 218] on div "When Did the Leather Jacket Become an Icon? In the 1950s, leather jackets becam…" at bounding box center [736, 156] width 1270 height 229
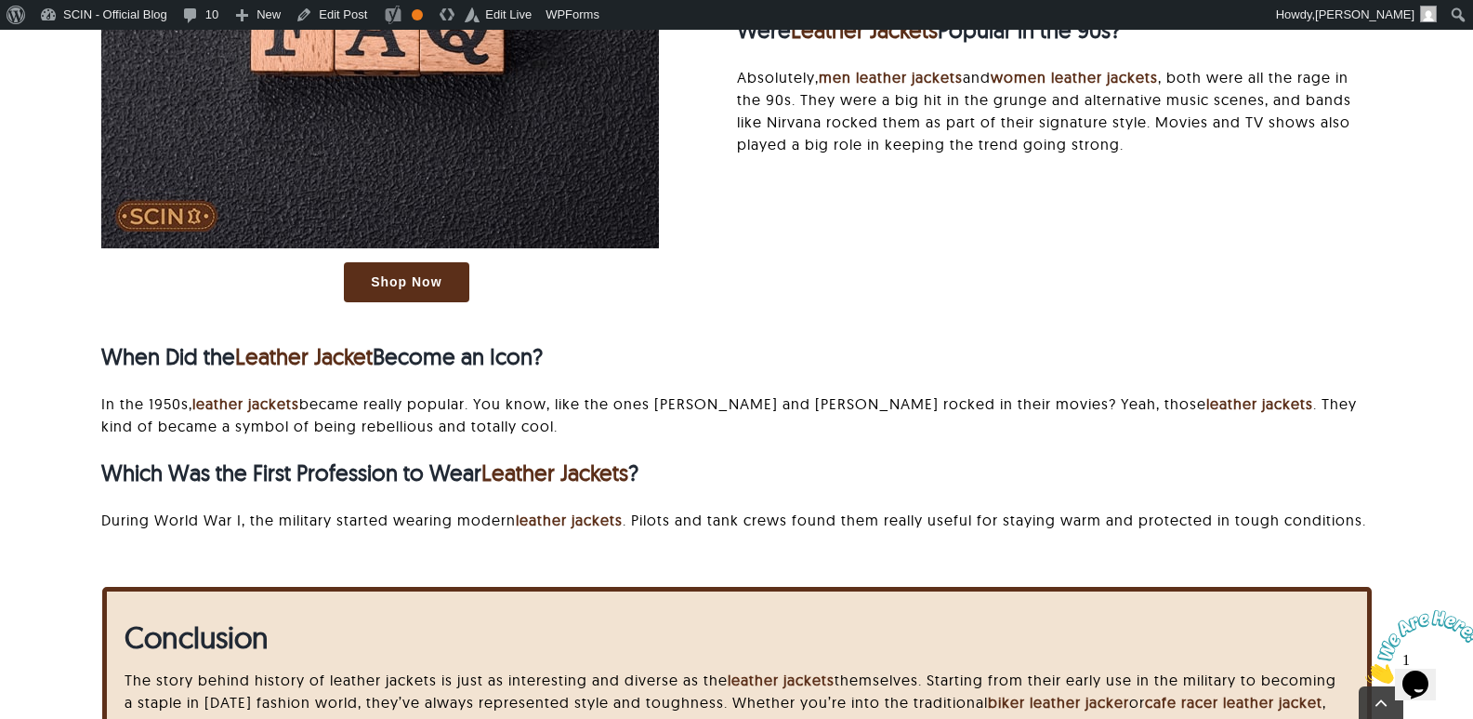
scroll to position [6229, 0]
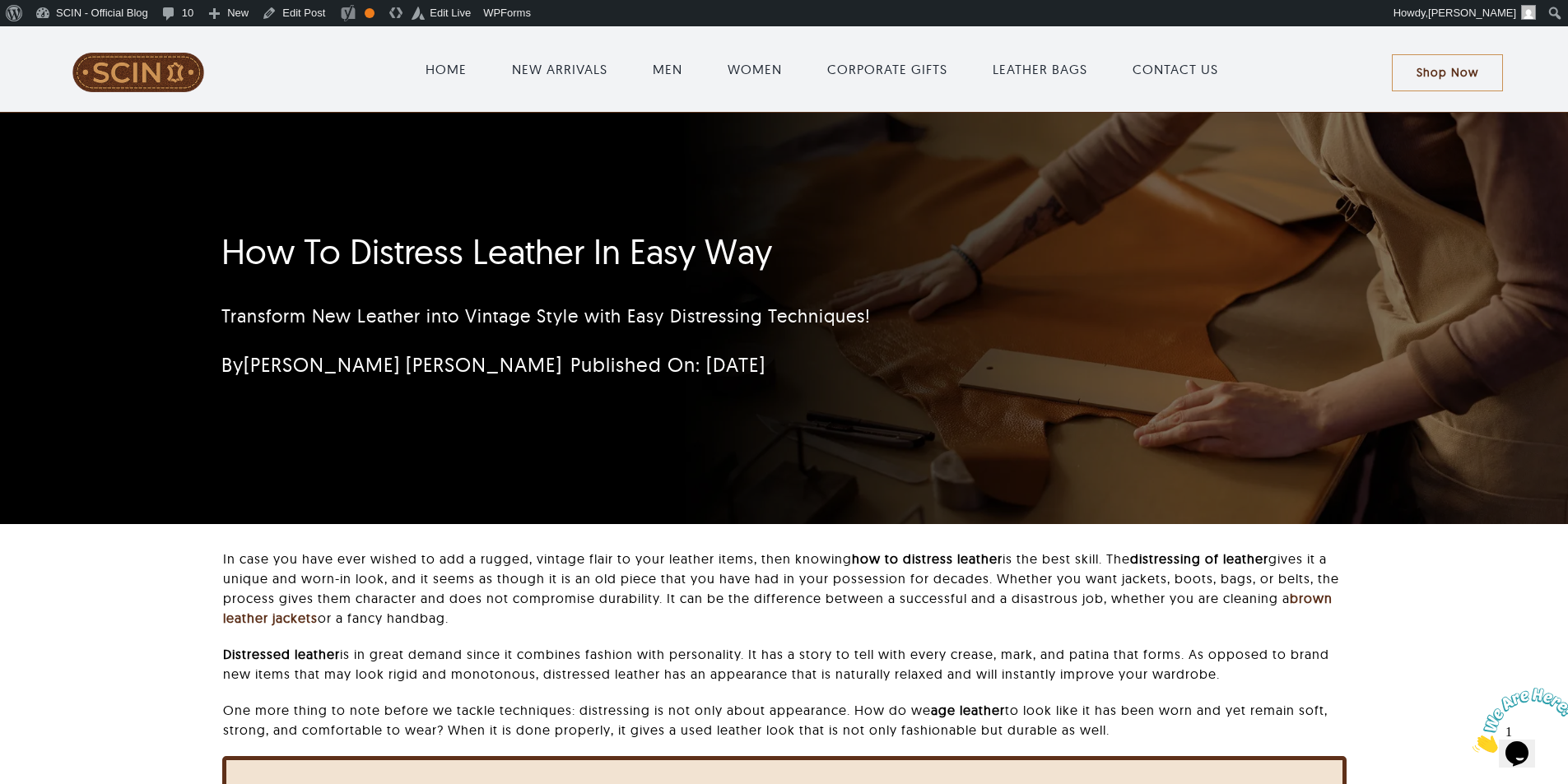
click at [1451, 585] on div "In case you have ever wished to add a rugged, vintage flair to your leather ite…" at bounding box center [784, 783] width 1395 height 470
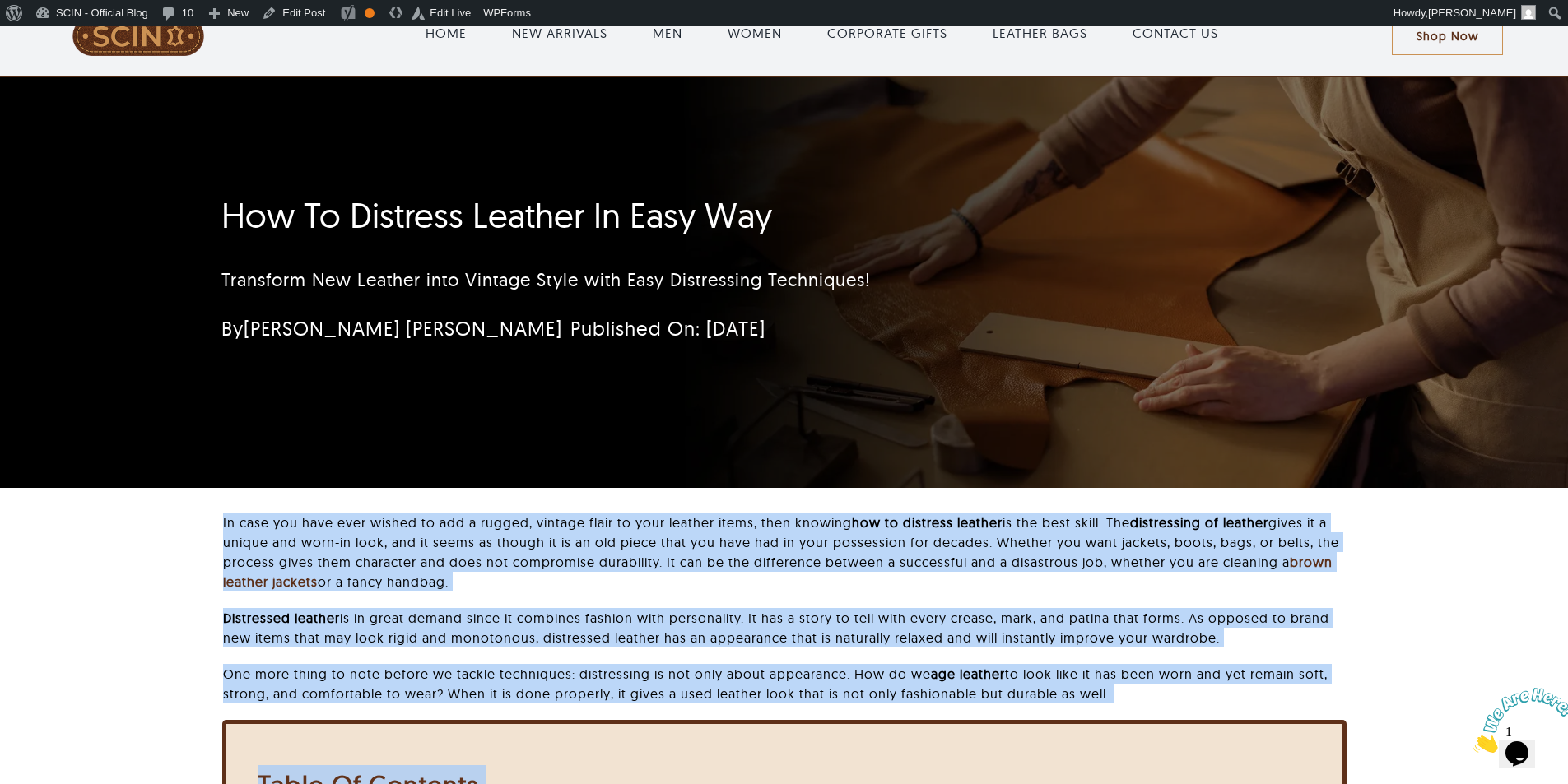
scroll to position [41, 0]
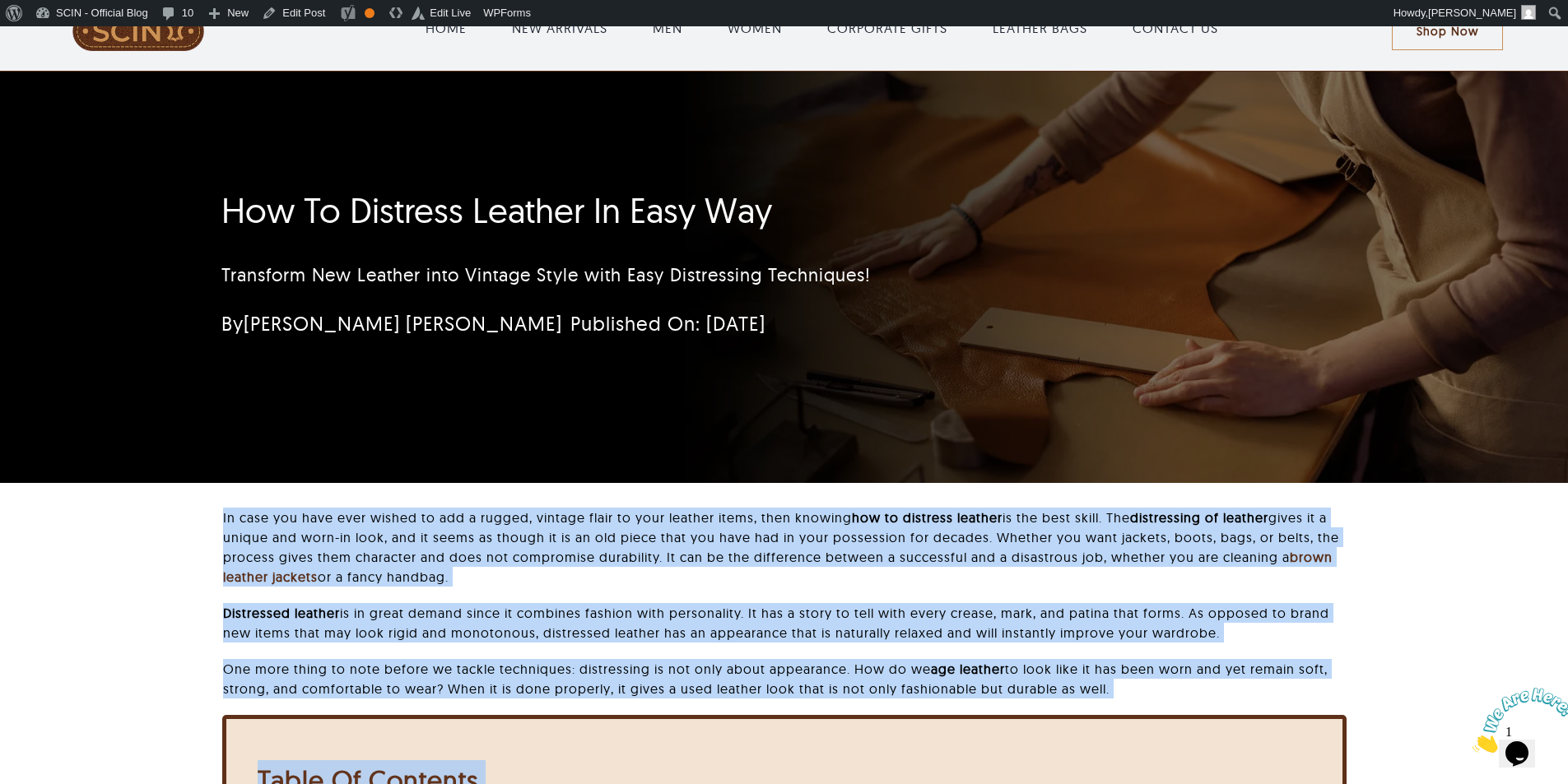
drag, startPoint x: 223, startPoint y: 561, endPoint x: 1211, endPoint y: 688, distance: 996.1
click at [1211, 688] on div "In case you have ever wished to add a rugged, vintage flair to your leather ite…" at bounding box center [784, 611] width 1123 height 207
